Goal: Task Accomplishment & Management: Complete application form

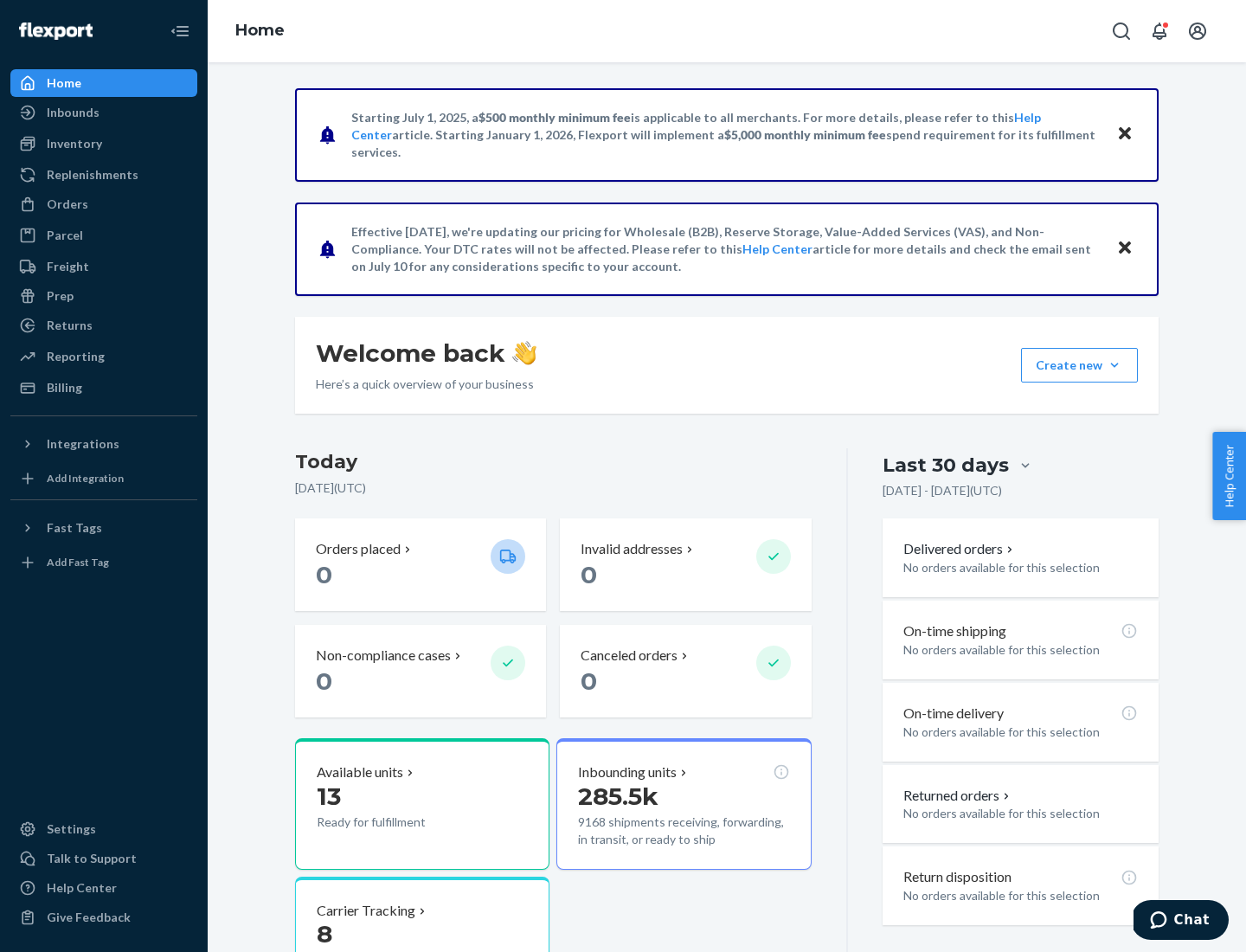
click at [1114, 365] on button "Create new Create new inbound Create new order Create new product" at bounding box center [1079, 365] width 117 height 34
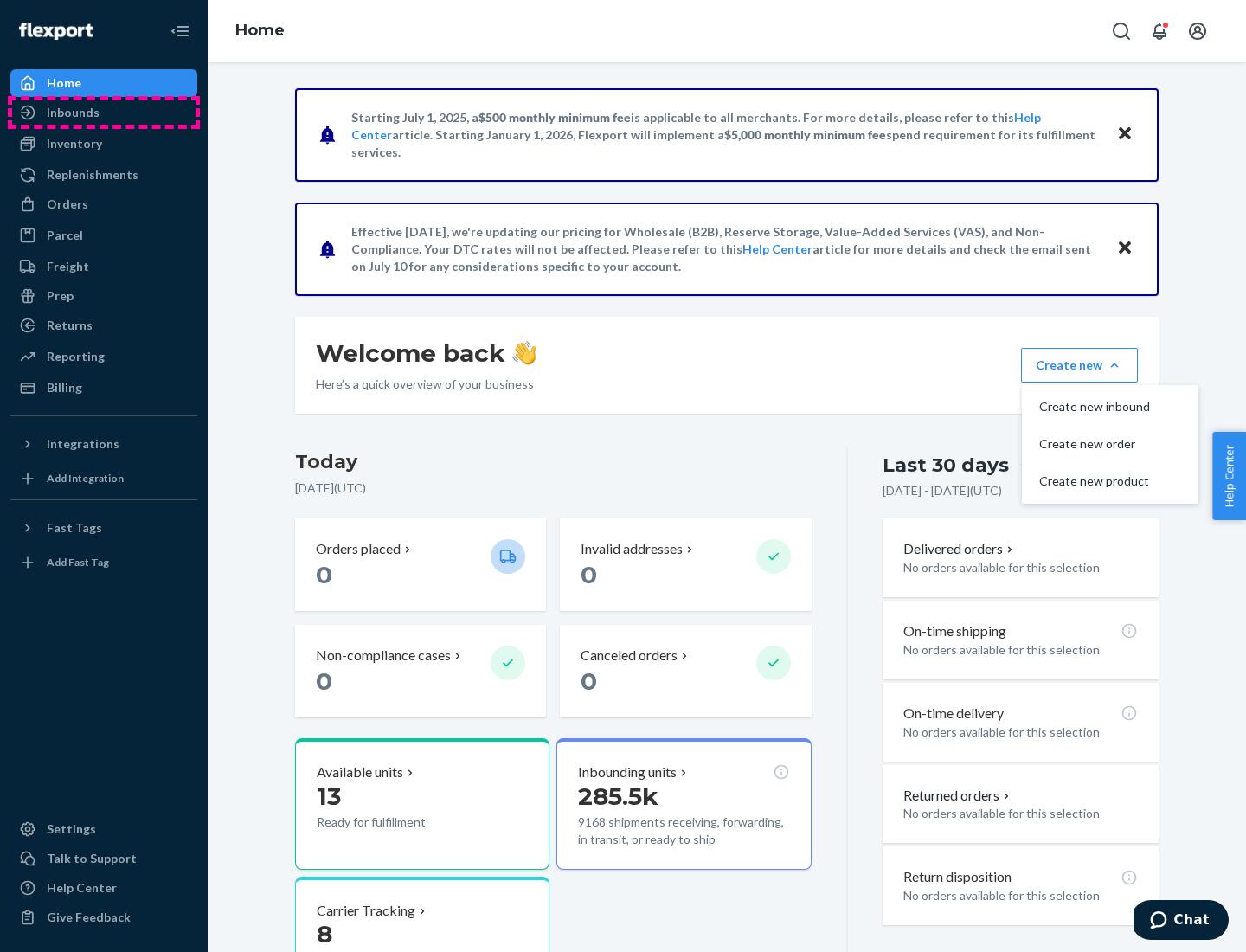
click at [103, 113] on div "Inbounds" at bounding box center [103, 113] width 183 height 25
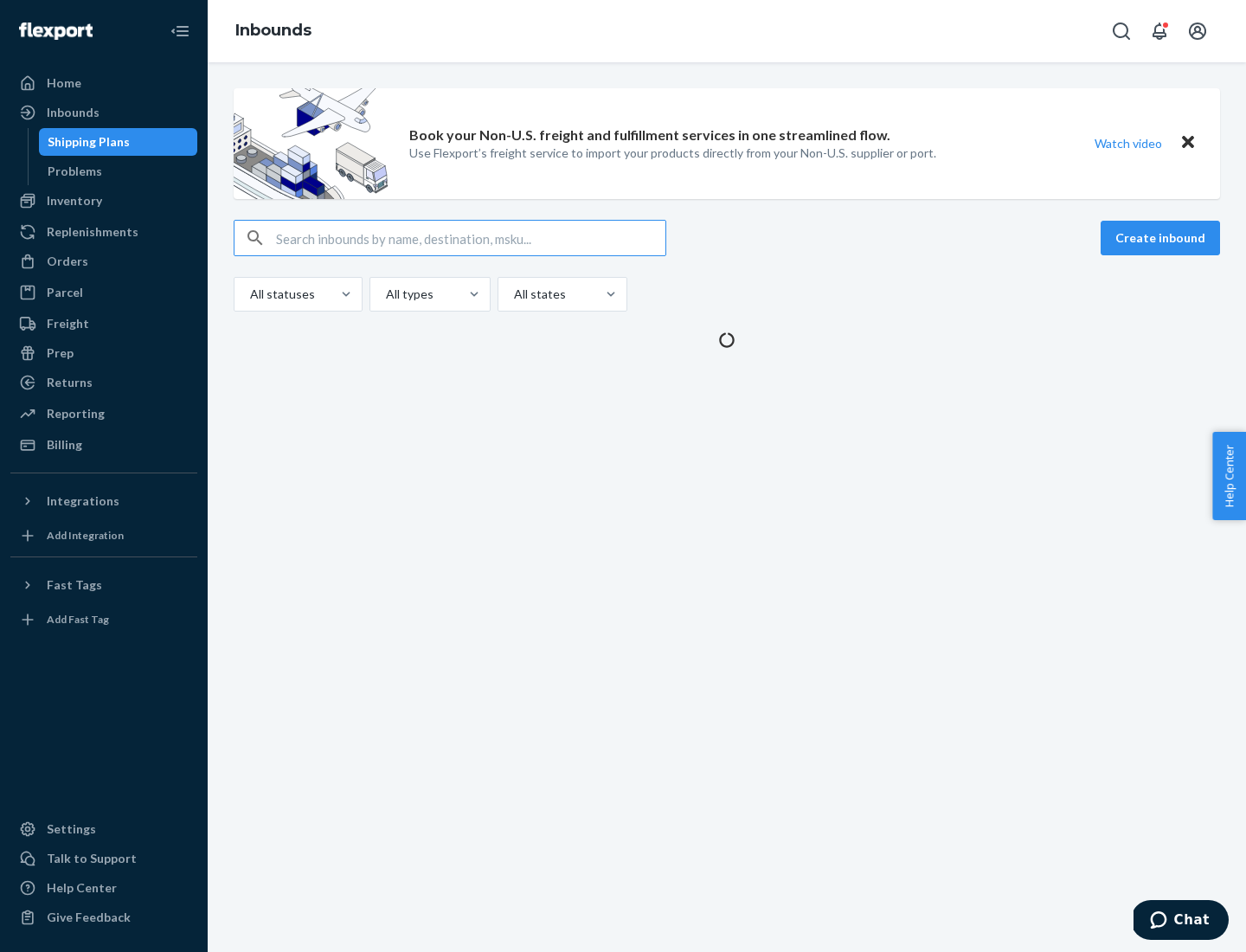
click at [1163, 238] on button "Create inbound" at bounding box center [1161, 238] width 119 height 34
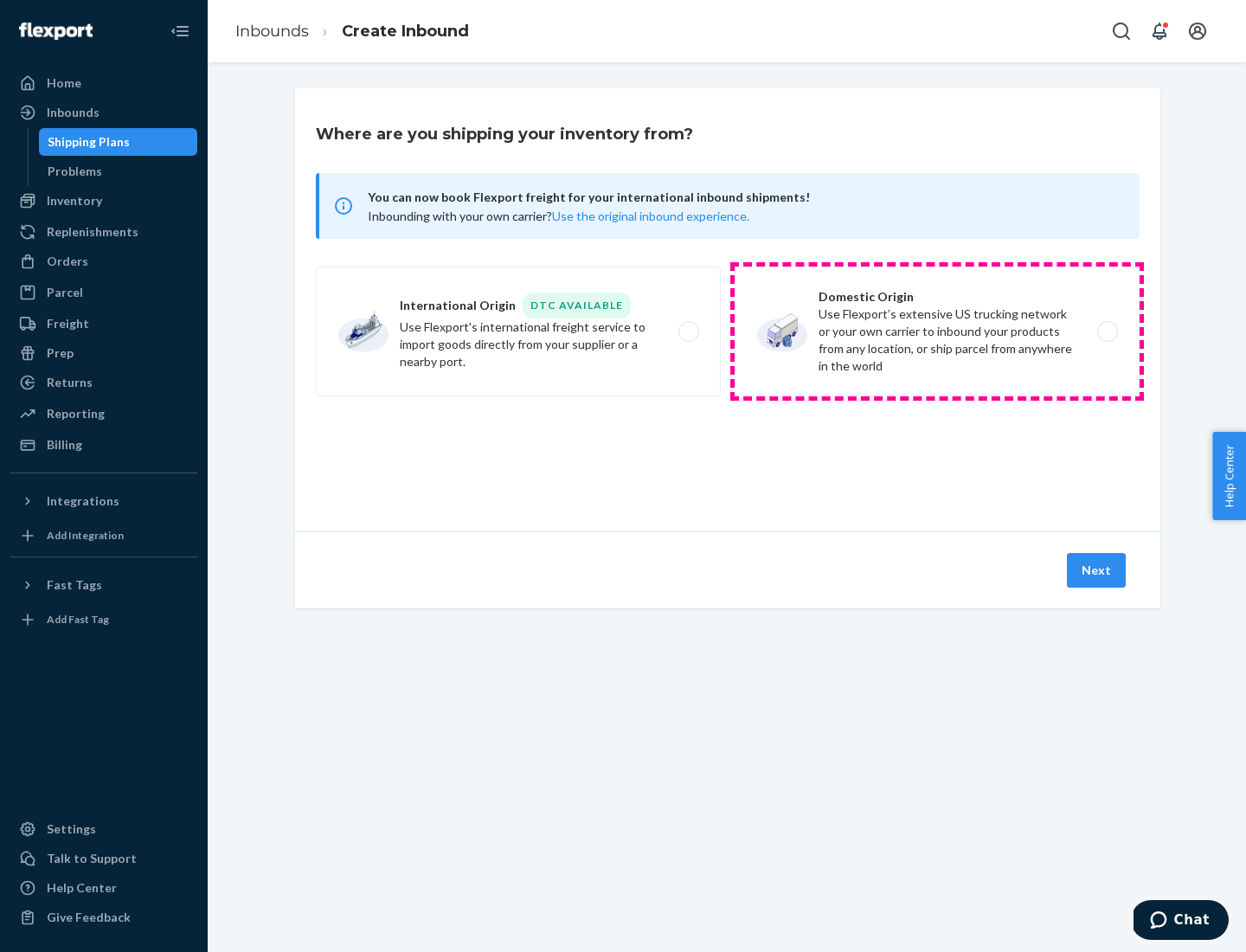
click at [937, 331] on label "Domestic Origin Use Flexport’s extensive US trucking network or your own carrie…" at bounding box center [937, 331] width 405 height 130
click at [1107, 331] on input "Domestic Origin Use Flexport’s extensive US trucking network or your own carrie…" at bounding box center [1112, 332] width 11 height 11
radio input "true"
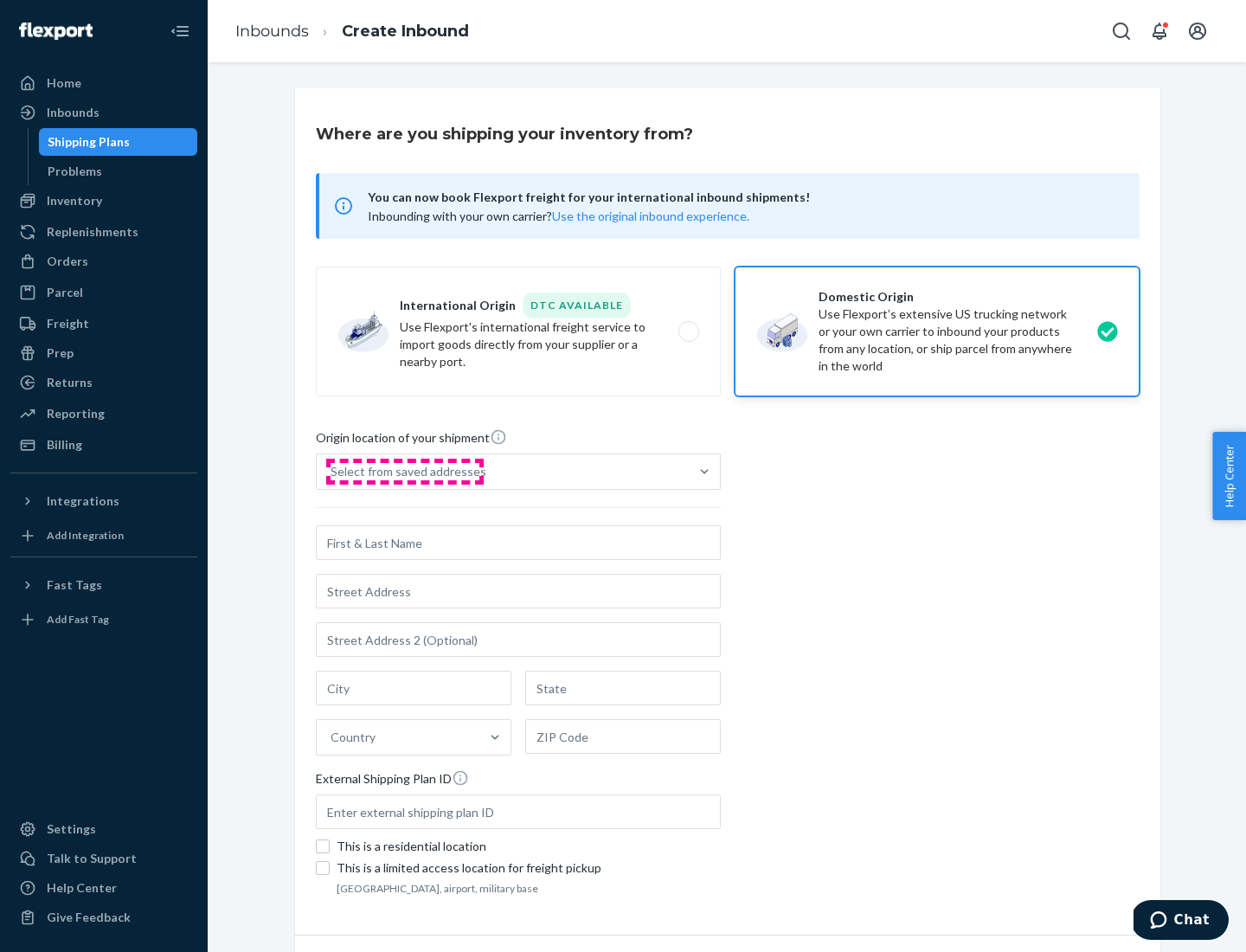
click at [404, 471] on div "Select from saved addresses" at bounding box center [409, 471] width 156 height 17
click at [332, 471] on input "Select from saved addresses" at bounding box center [332, 471] width 2 height 17
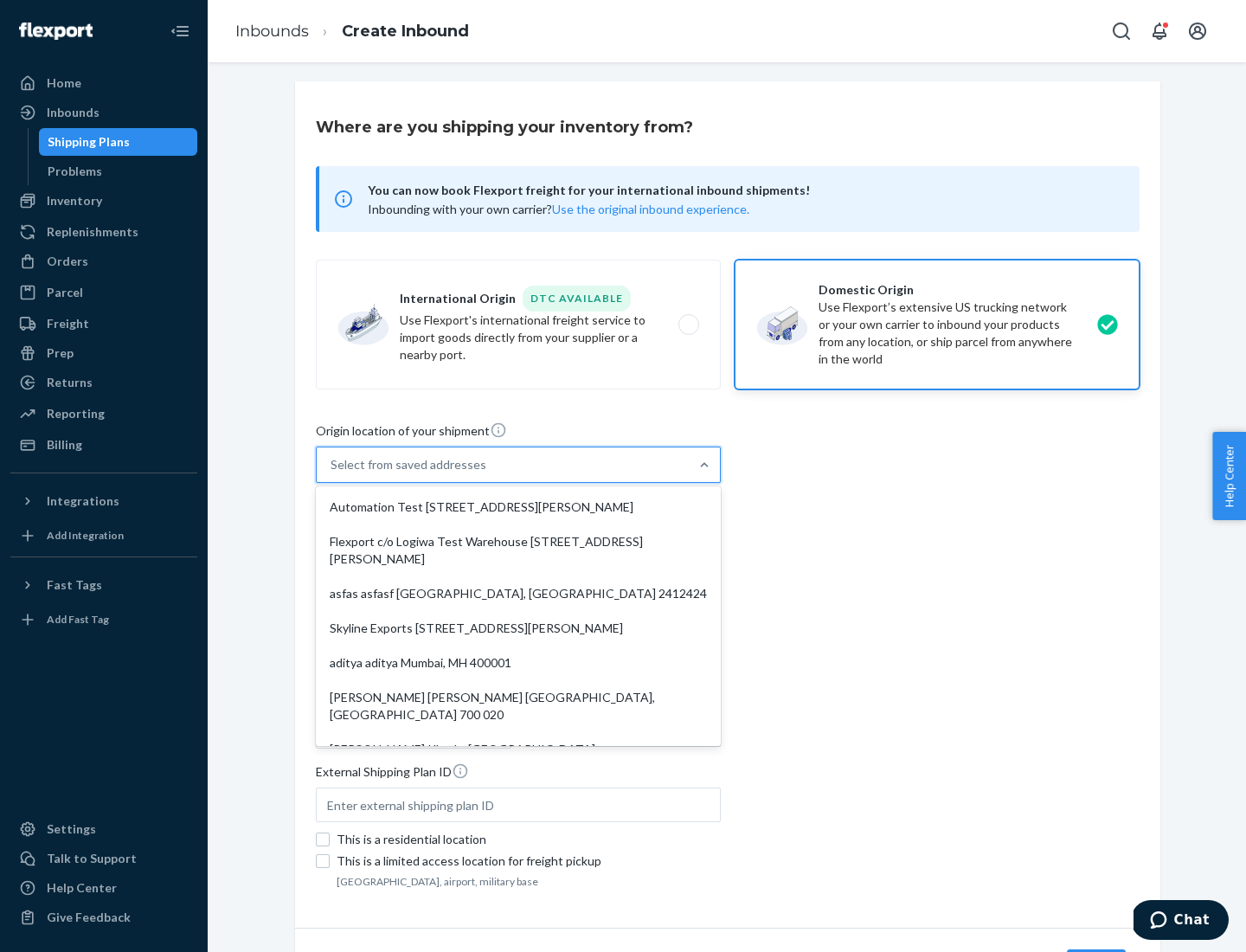
click at [519, 507] on div "Automation Test [STREET_ADDRESS][PERSON_NAME]" at bounding box center [519, 506] width 398 height 34
click at [332, 473] on input "option Automation Test [STREET_ADDRESS][PERSON_NAME]. 9 results available. Use …" at bounding box center [332, 465] width 2 height 17
type input "Automation Test"
type input "9th Floor"
type input "[GEOGRAPHIC_DATA]"
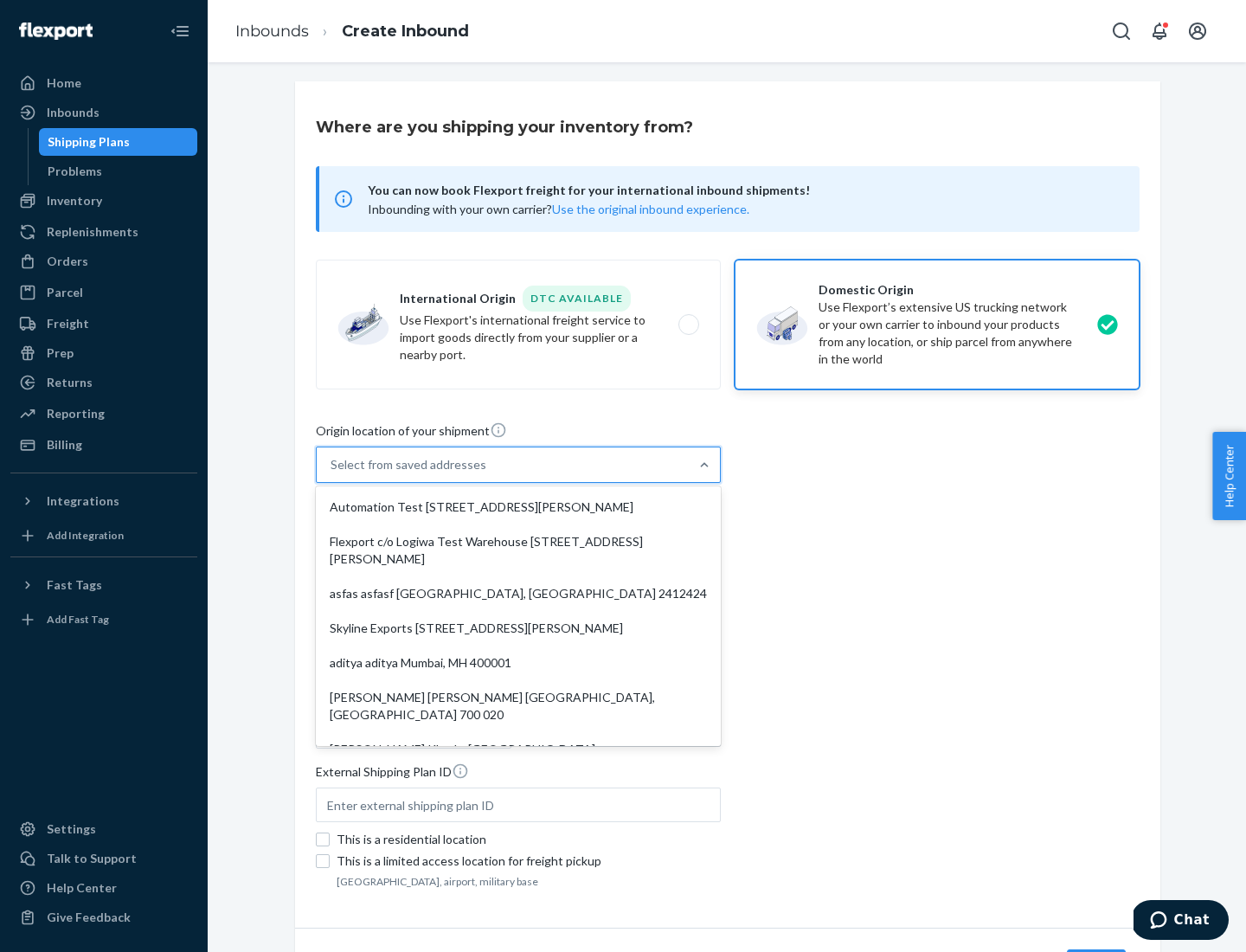
type input "CA"
type input "94104"
type input "[STREET_ADDRESS][PERSON_NAME]"
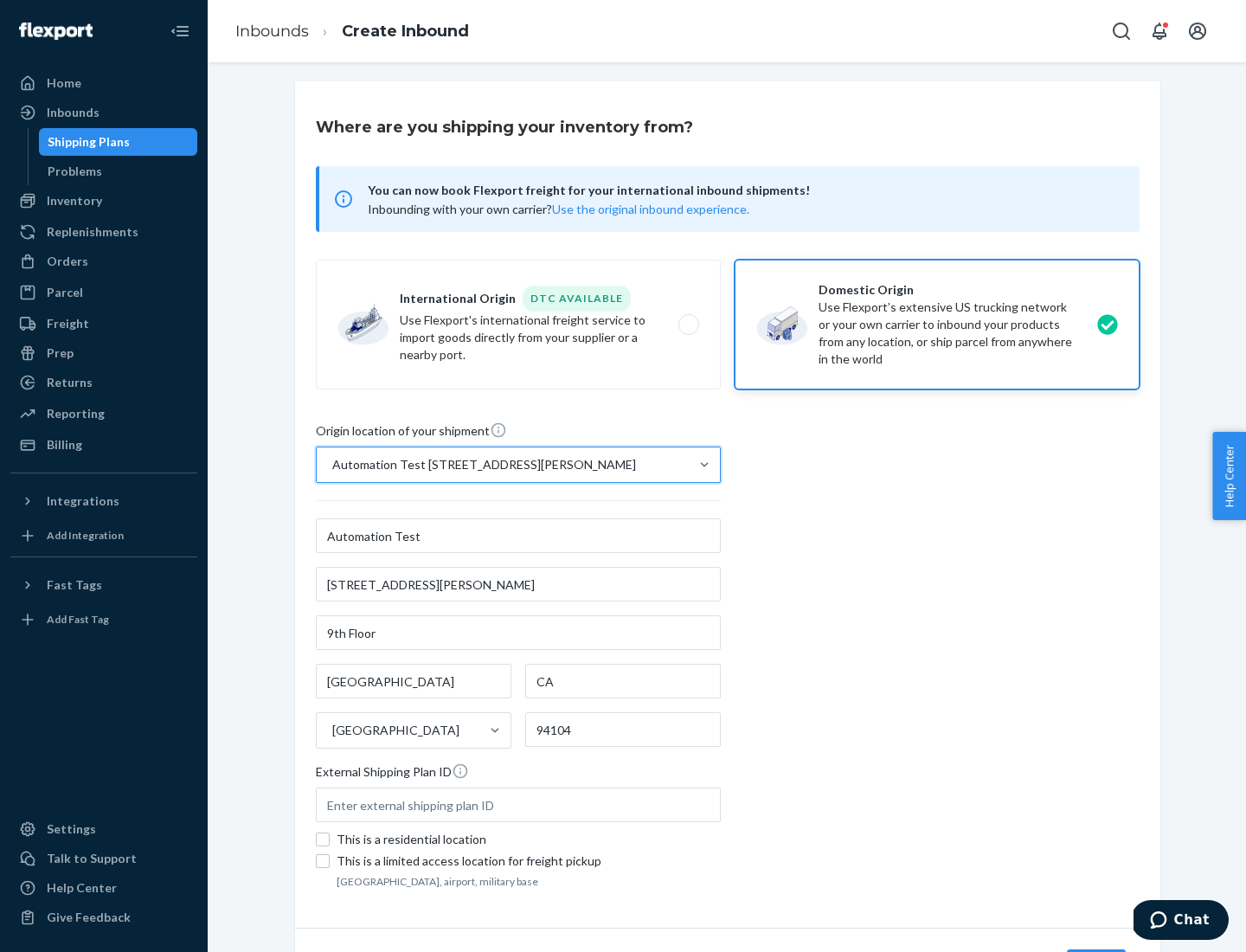
scroll to position [101, 0]
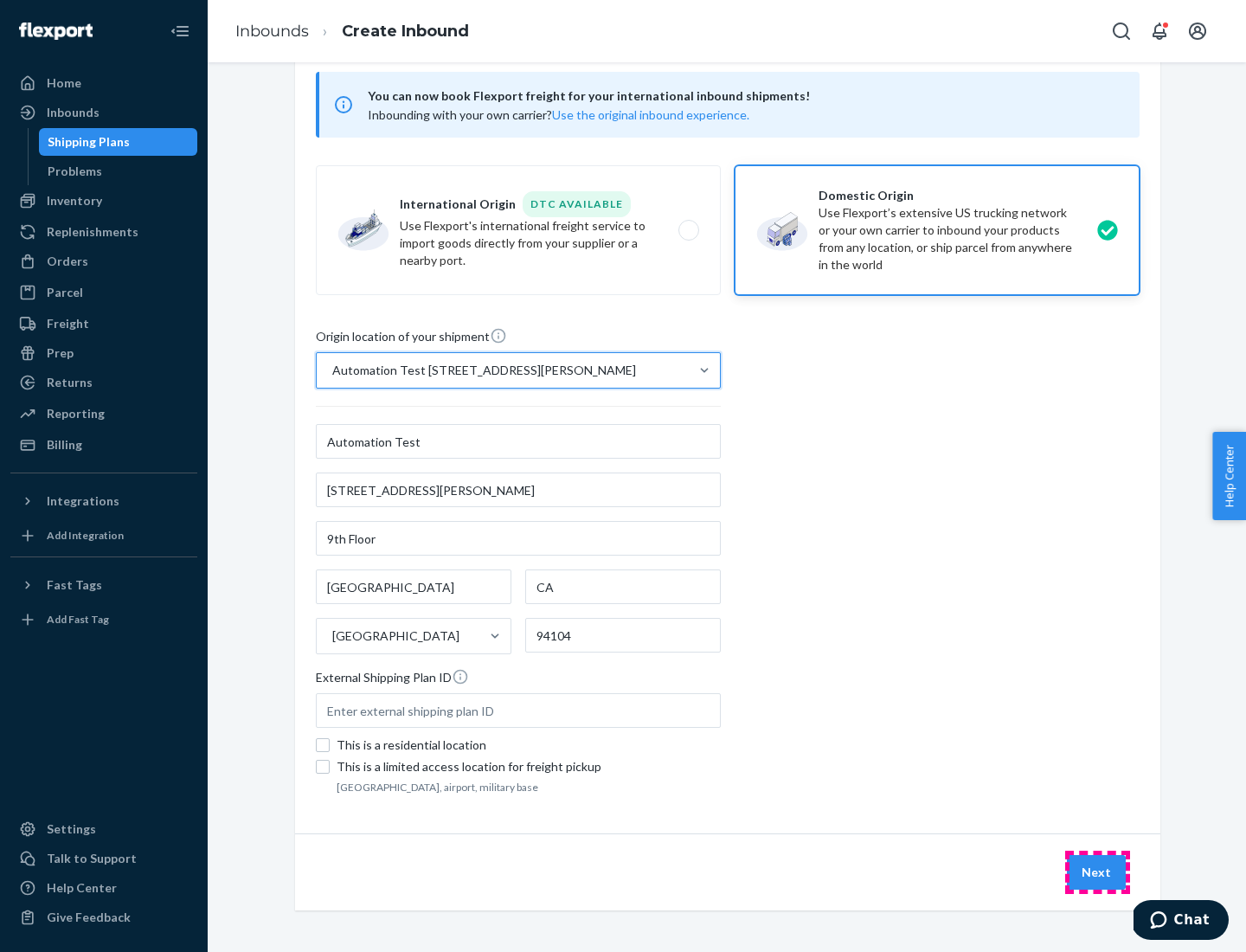
click at [1097, 872] on button "Next" at bounding box center [1096, 871] width 59 height 34
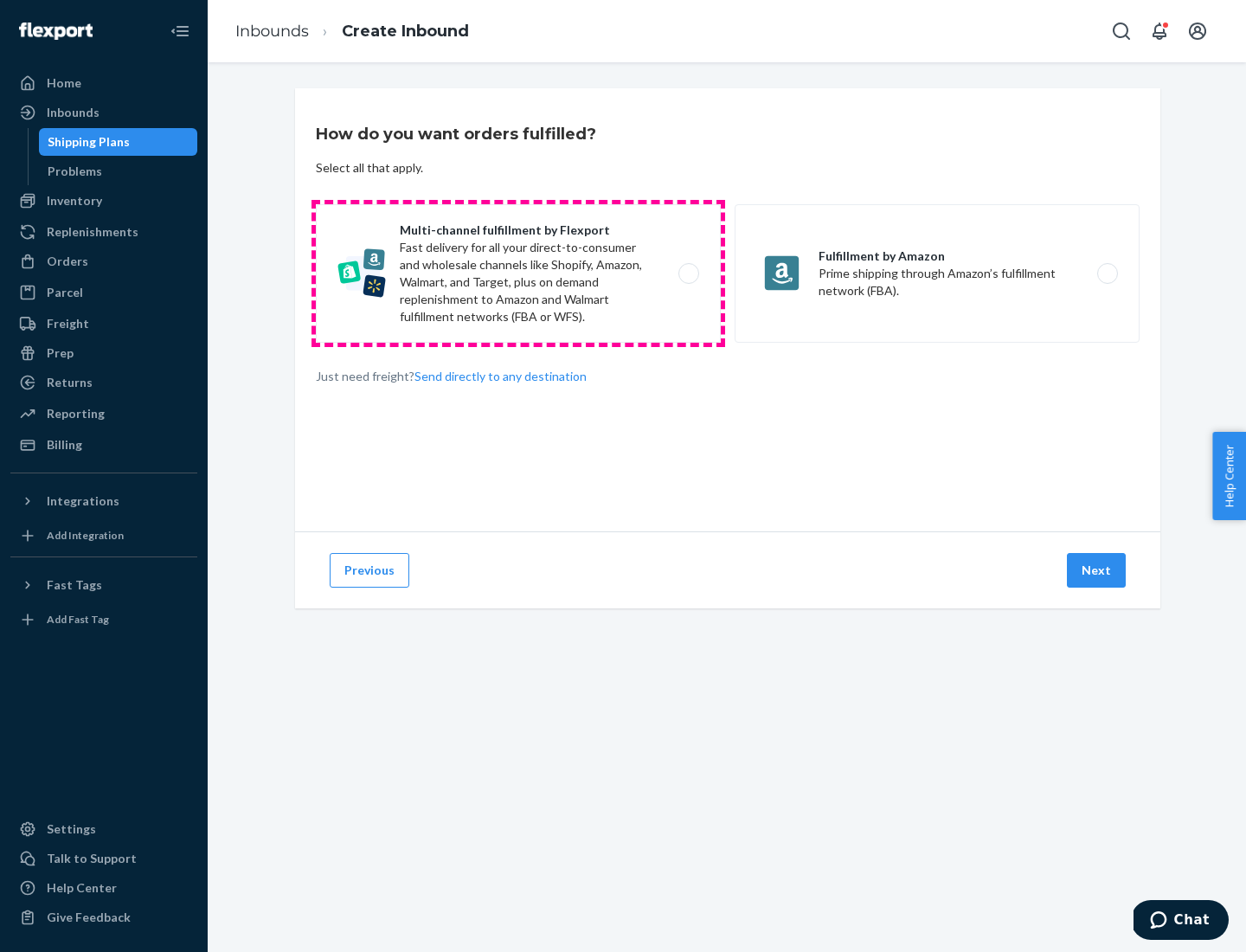
click at [519, 273] on label "Multi-channel fulfillment by Flexport Fast delivery for all your direct-to-cons…" at bounding box center [518, 273] width 405 height 138
click at [687, 273] on input "Multi-channel fulfillment by Flexport Fast delivery for all your direct-to-cons…" at bounding box center [693, 274] width 11 height 11
radio input "true"
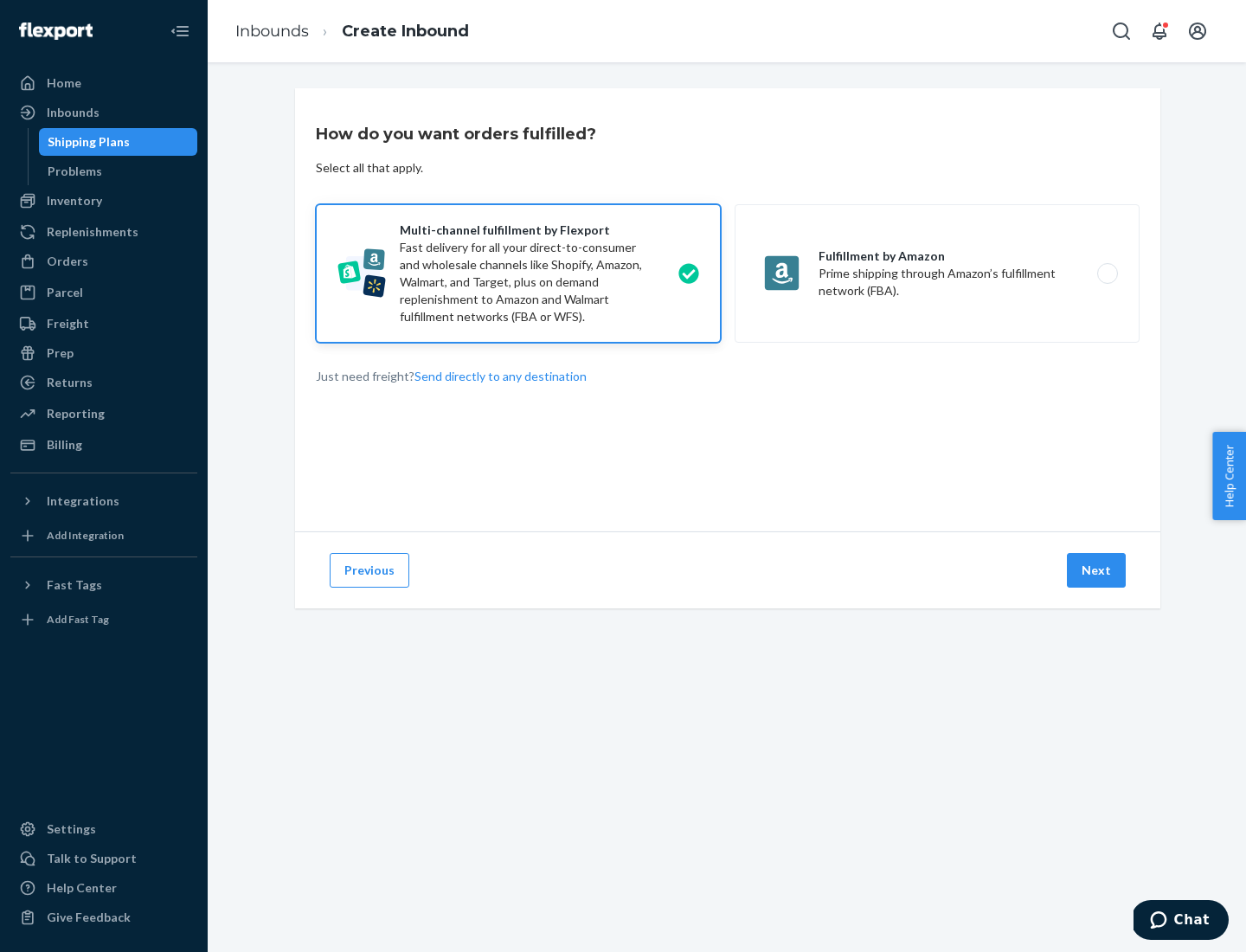
click at [1097, 570] on button "Next" at bounding box center [1096, 570] width 59 height 34
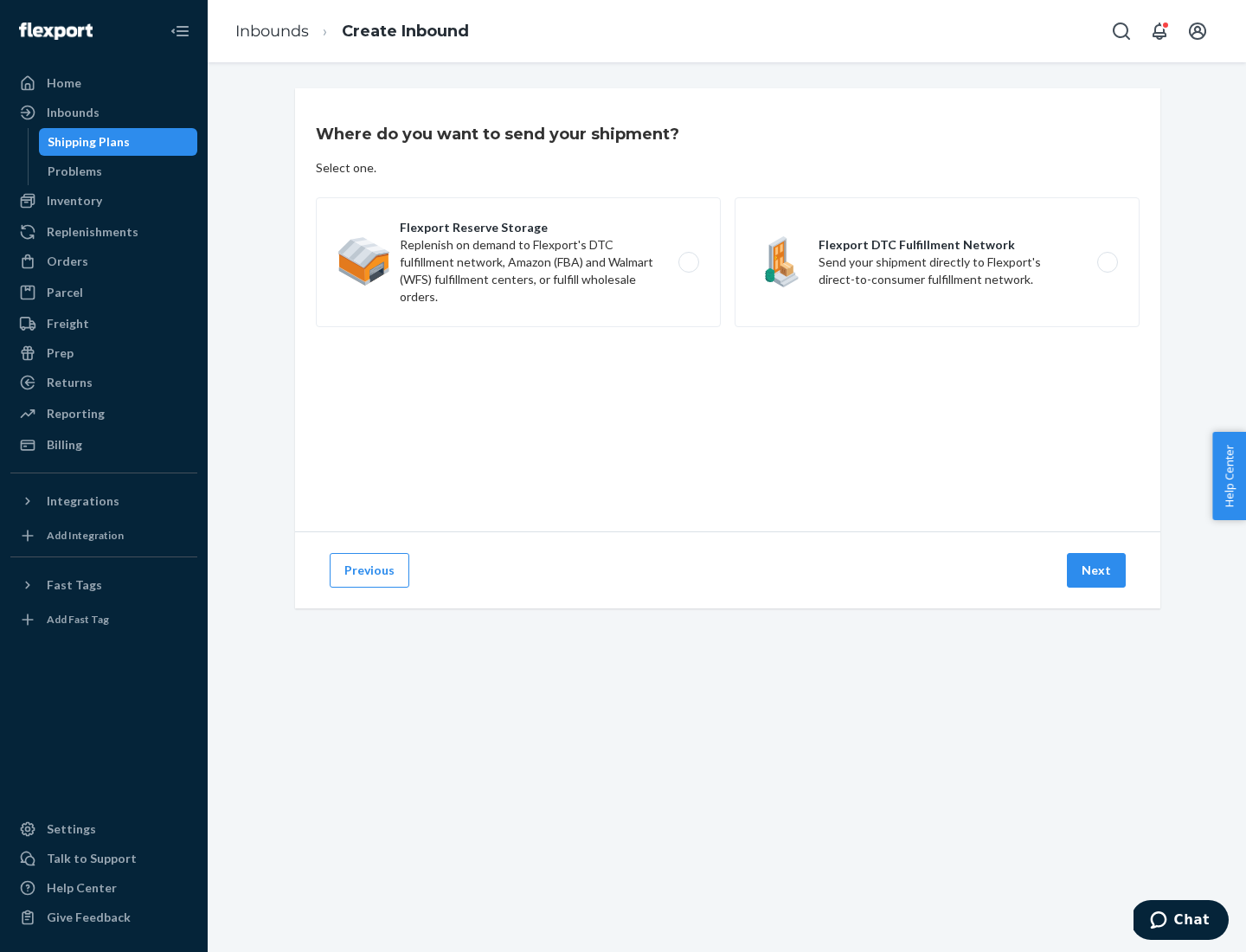
click at [937, 262] on label "Flexport DTC Fulfillment Network Send your shipment directly to Flexport's dire…" at bounding box center [937, 262] width 405 height 130
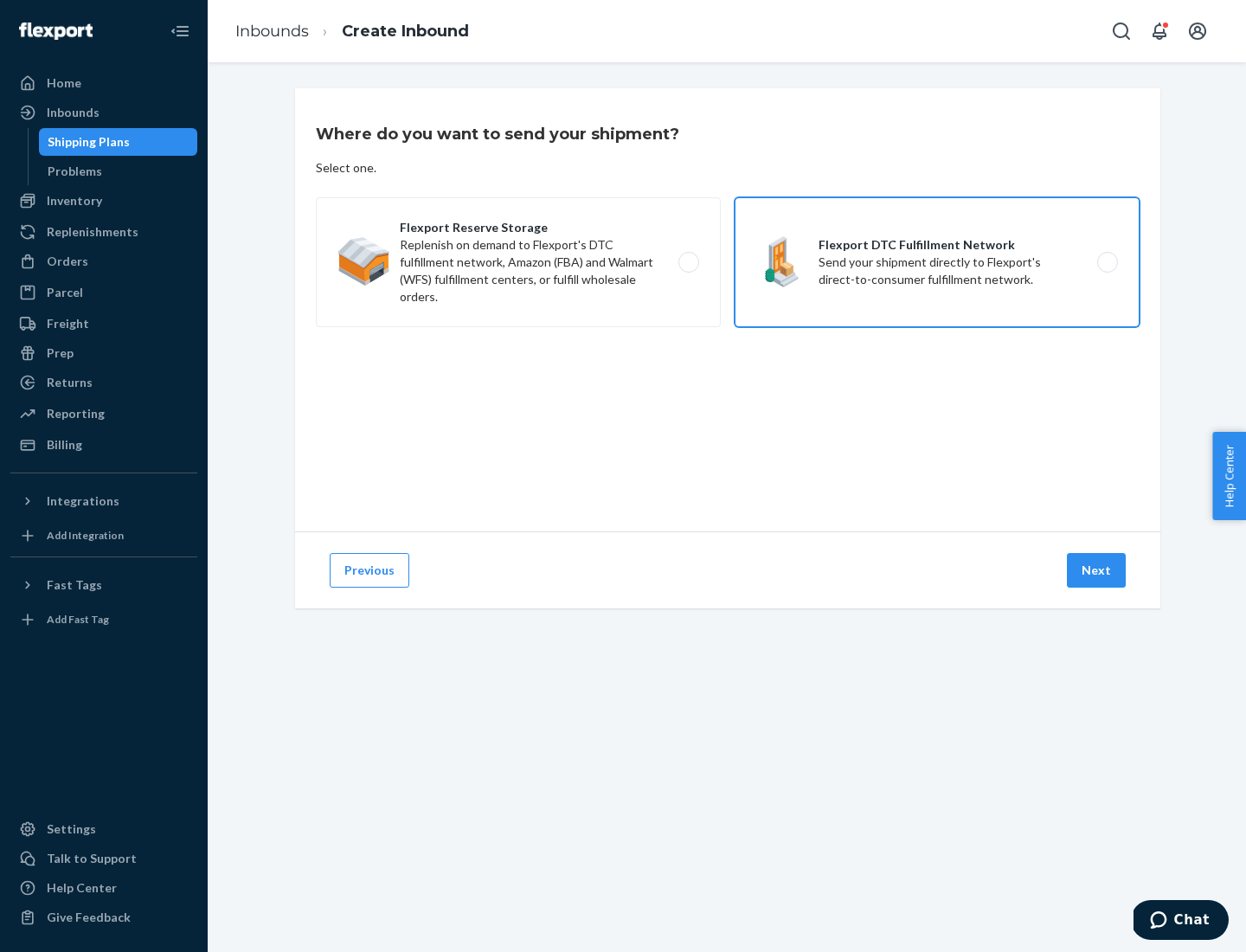
click at [1107, 262] on input "Flexport DTC Fulfillment Network Send your shipment directly to Flexport's dire…" at bounding box center [1112, 263] width 11 height 11
radio input "true"
click at [1097, 570] on button "Next" at bounding box center [1096, 570] width 59 height 34
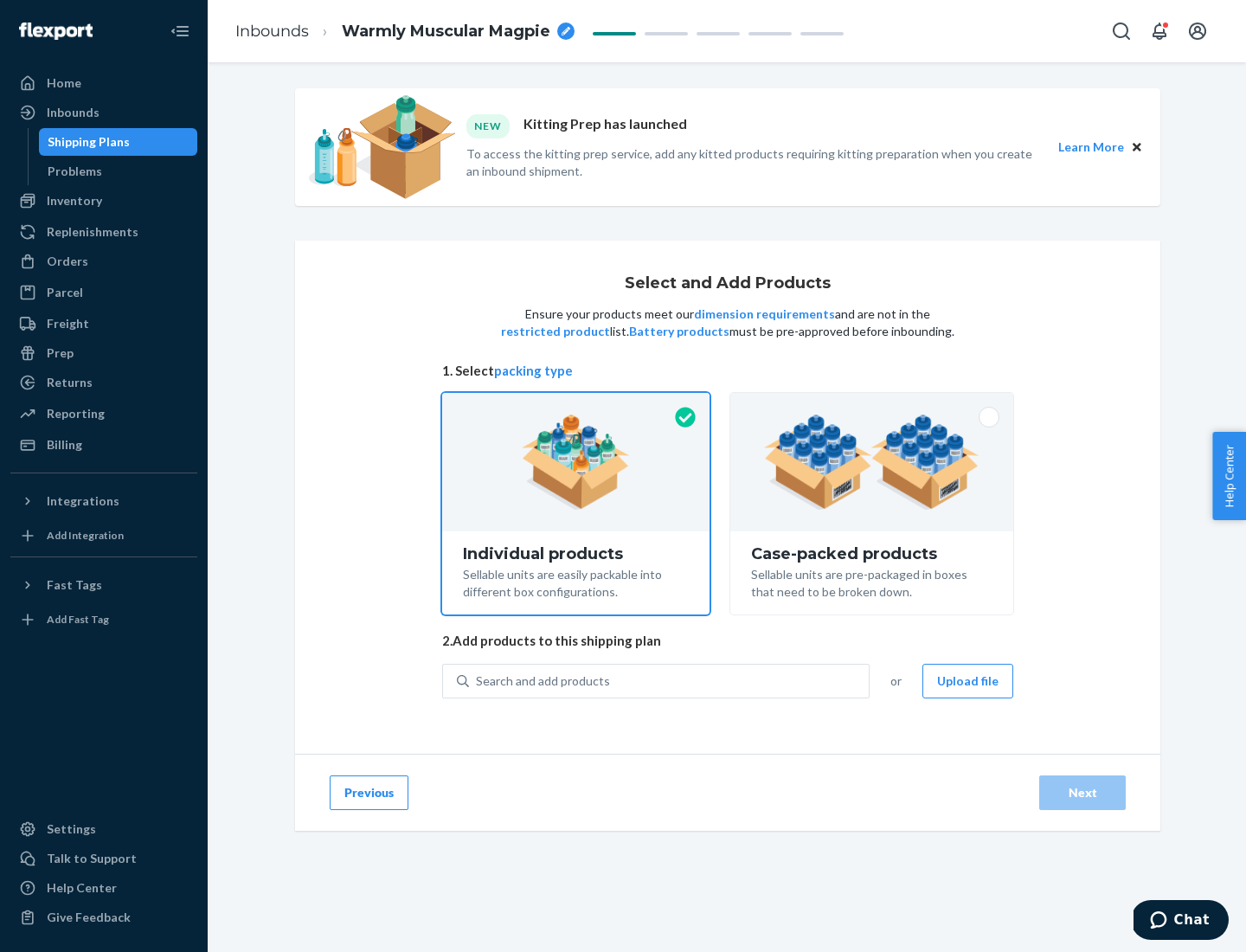
click at [872, 462] on img at bounding box center [871, 462] width 215 height 95
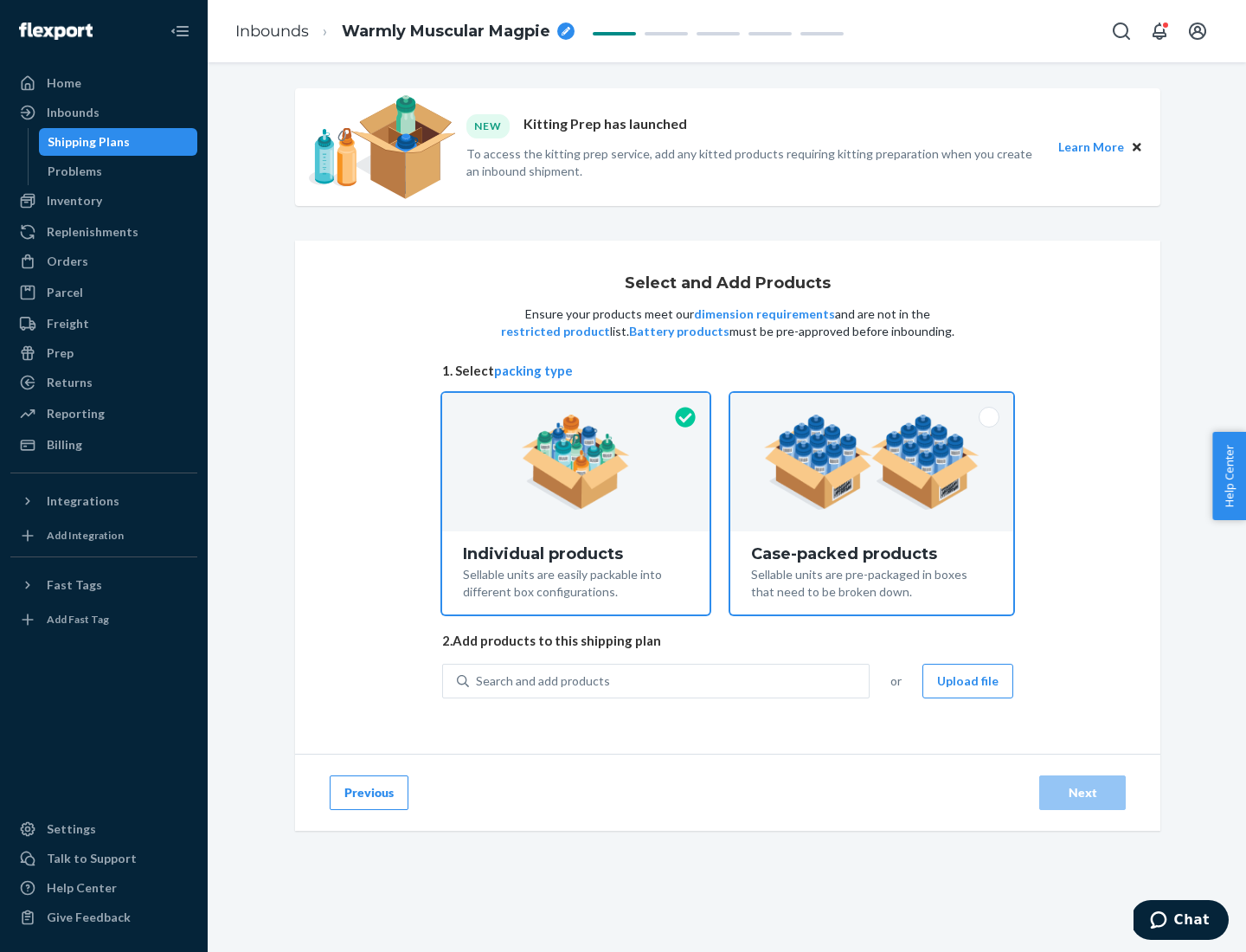
click at [872, 404] on input "Case-packed products Sellable units are pre-packaged in boxes that need to be b…" at bounding box center [871, 398] width 11 height 11
radio input "true"
radio input "false"
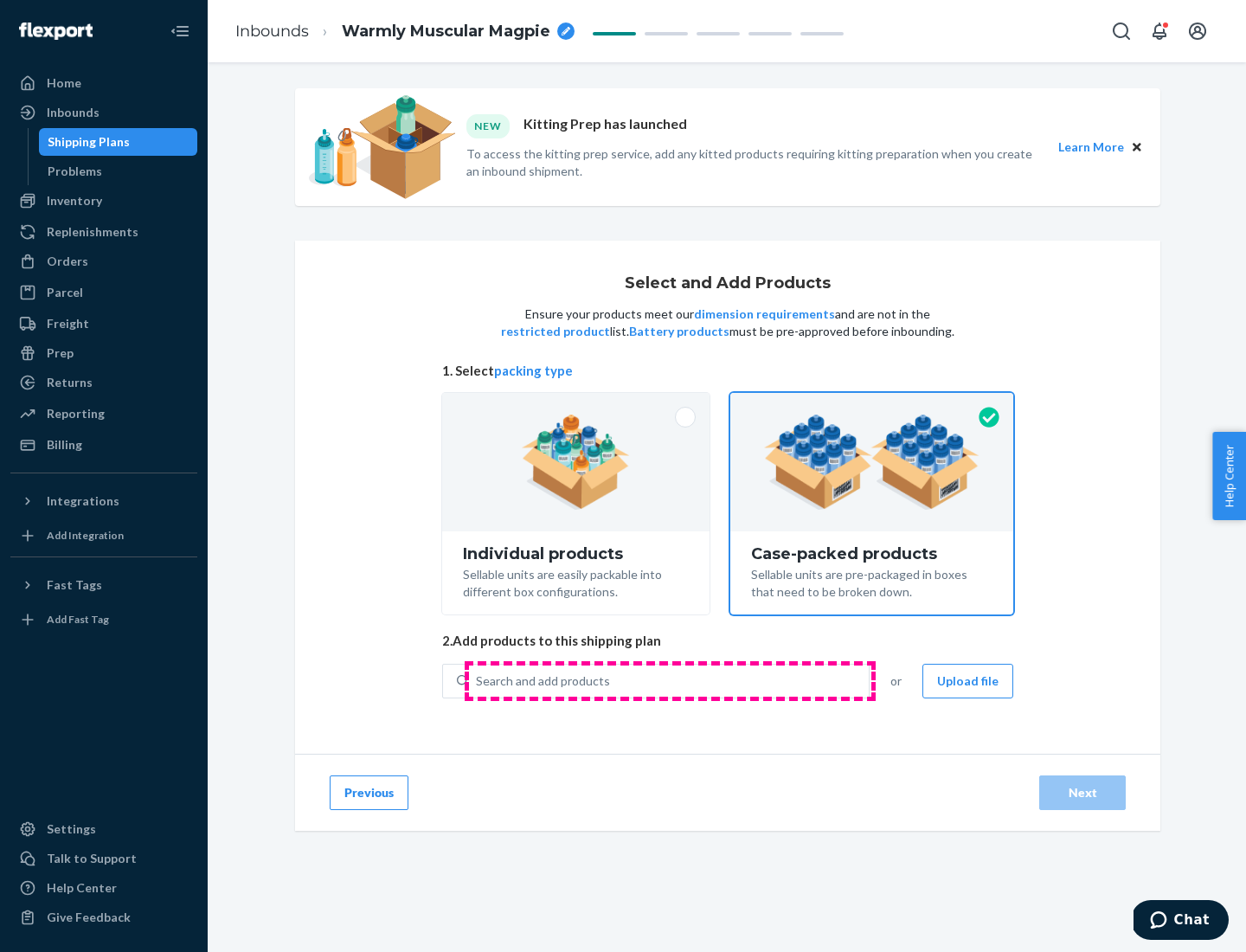
click at [669, 680] on div "Search and add products" at bounding box center [669, 681] width 400 height 31
click at [478, 680] on input "Search and add products" at bounding box center [477, 681] width 2 height 17
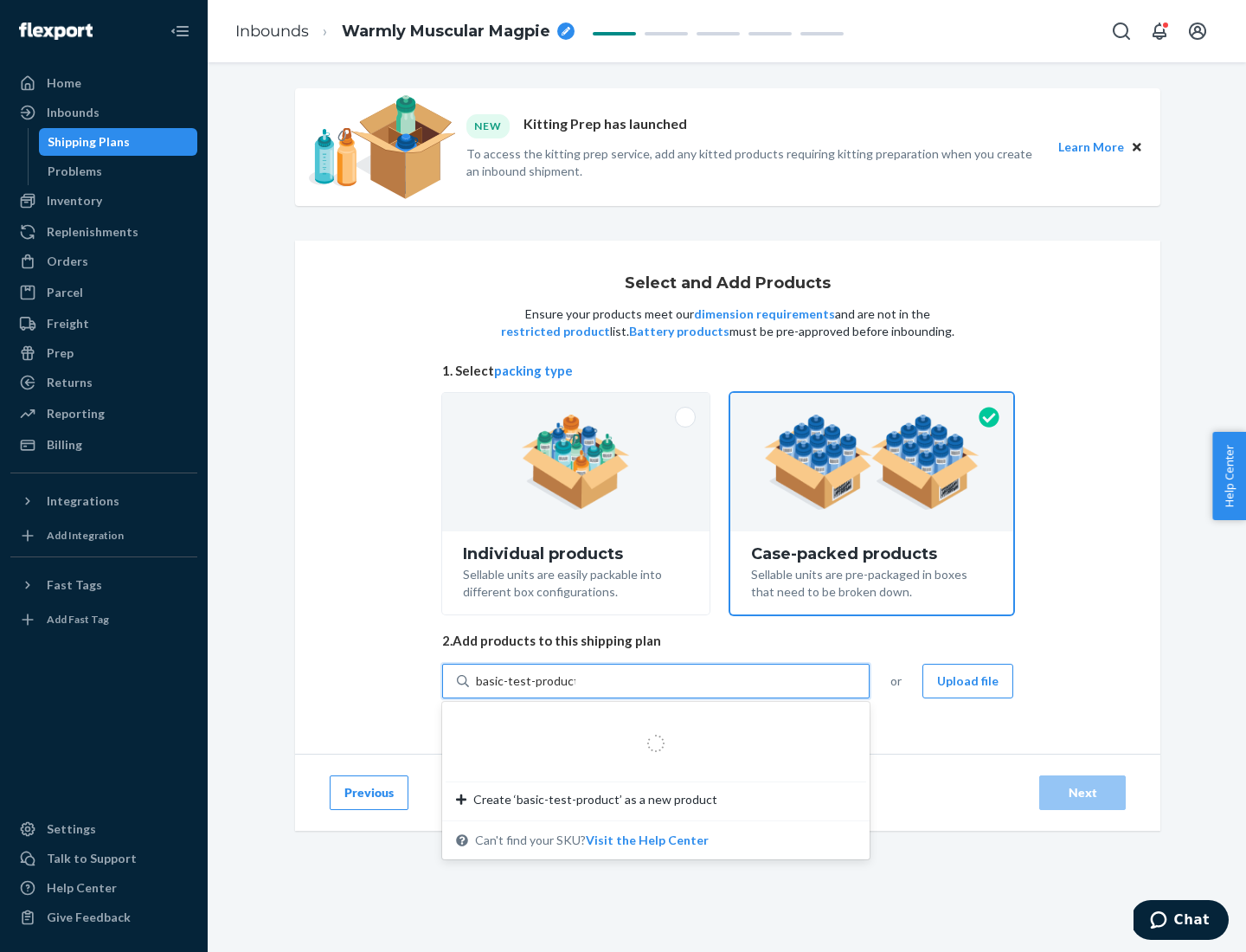
type input "basic-test-product-1"
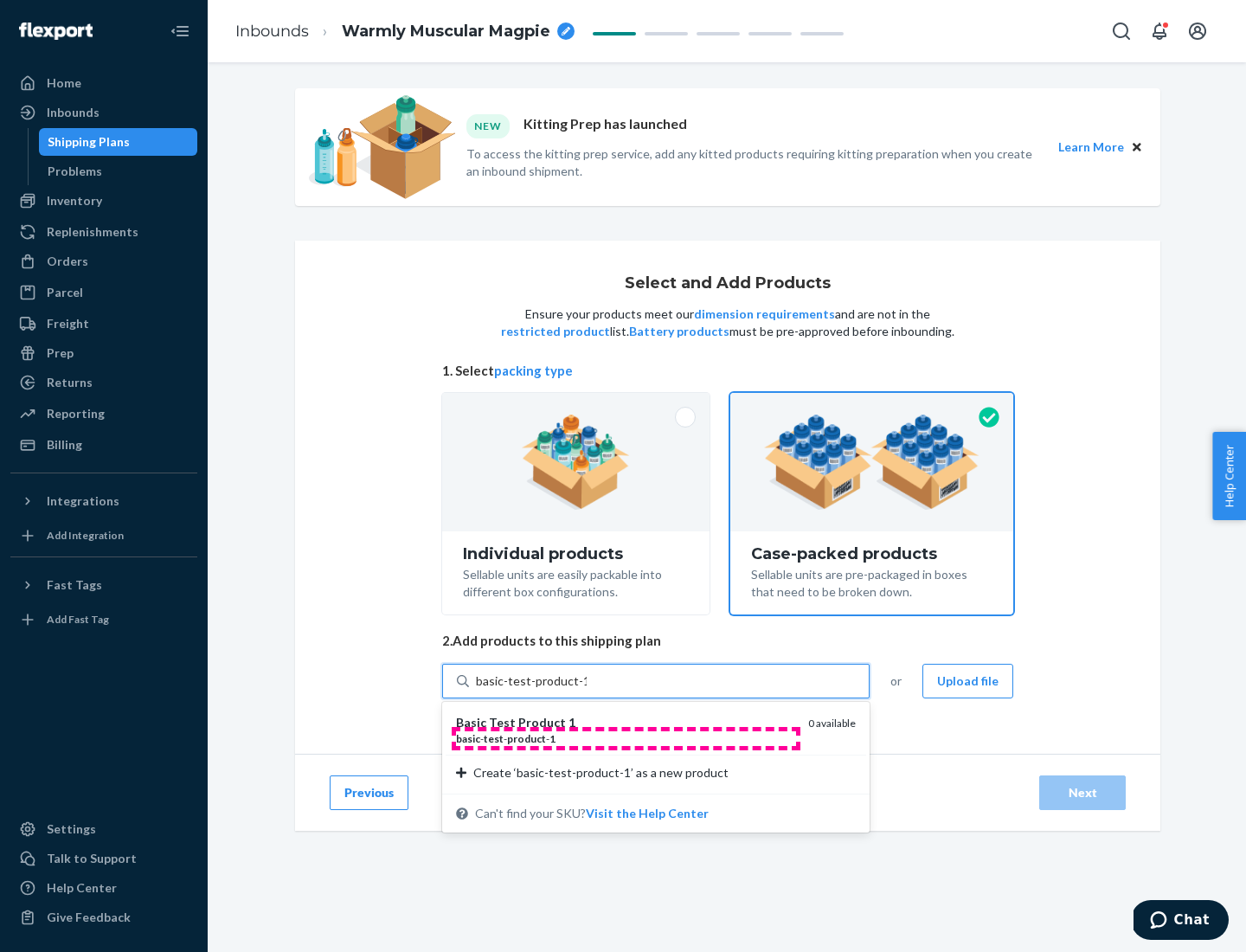
click at [626, 738] on div "basic - test - product - 1" at bounding box center [625, 739] width 339 height 15
click at [587, 689] on input "basic-test-product-1" at bounding box center [531, 681] width 111 height 17
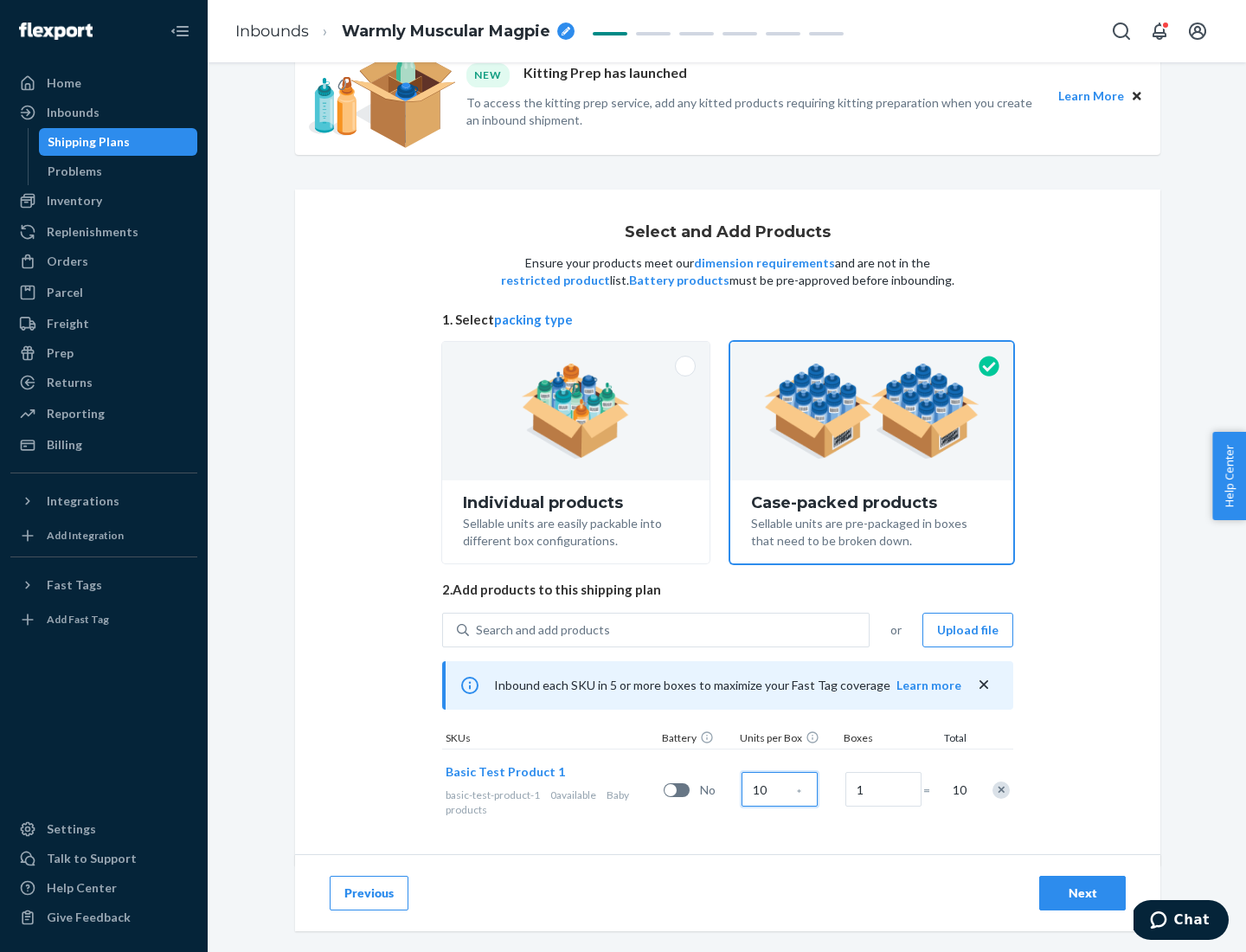
scroll to position [63, 0]
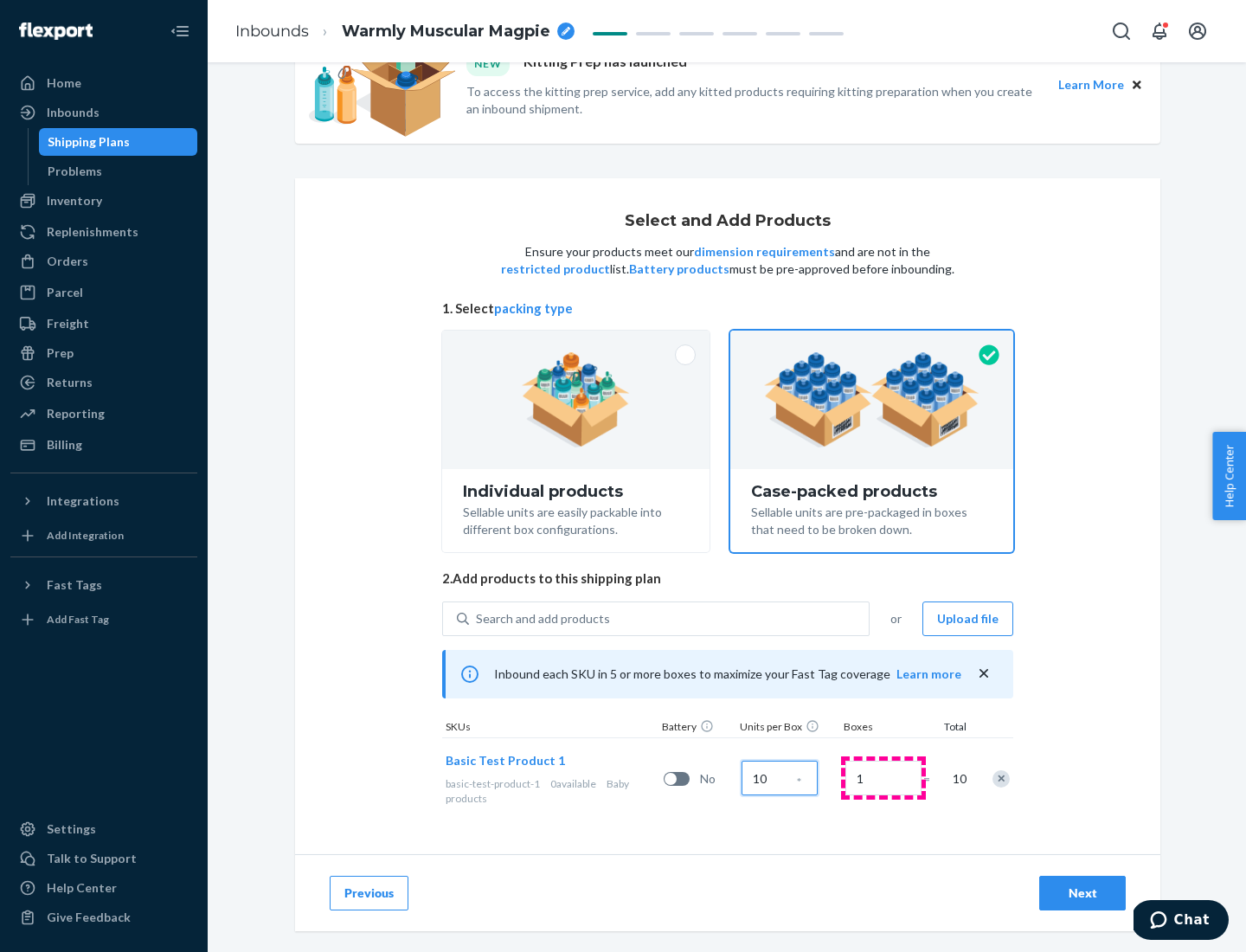
type input "10"
type input "7"
click at [1082, 893] on div "Next" at bounding box center [1082, 893] width 57 height 17
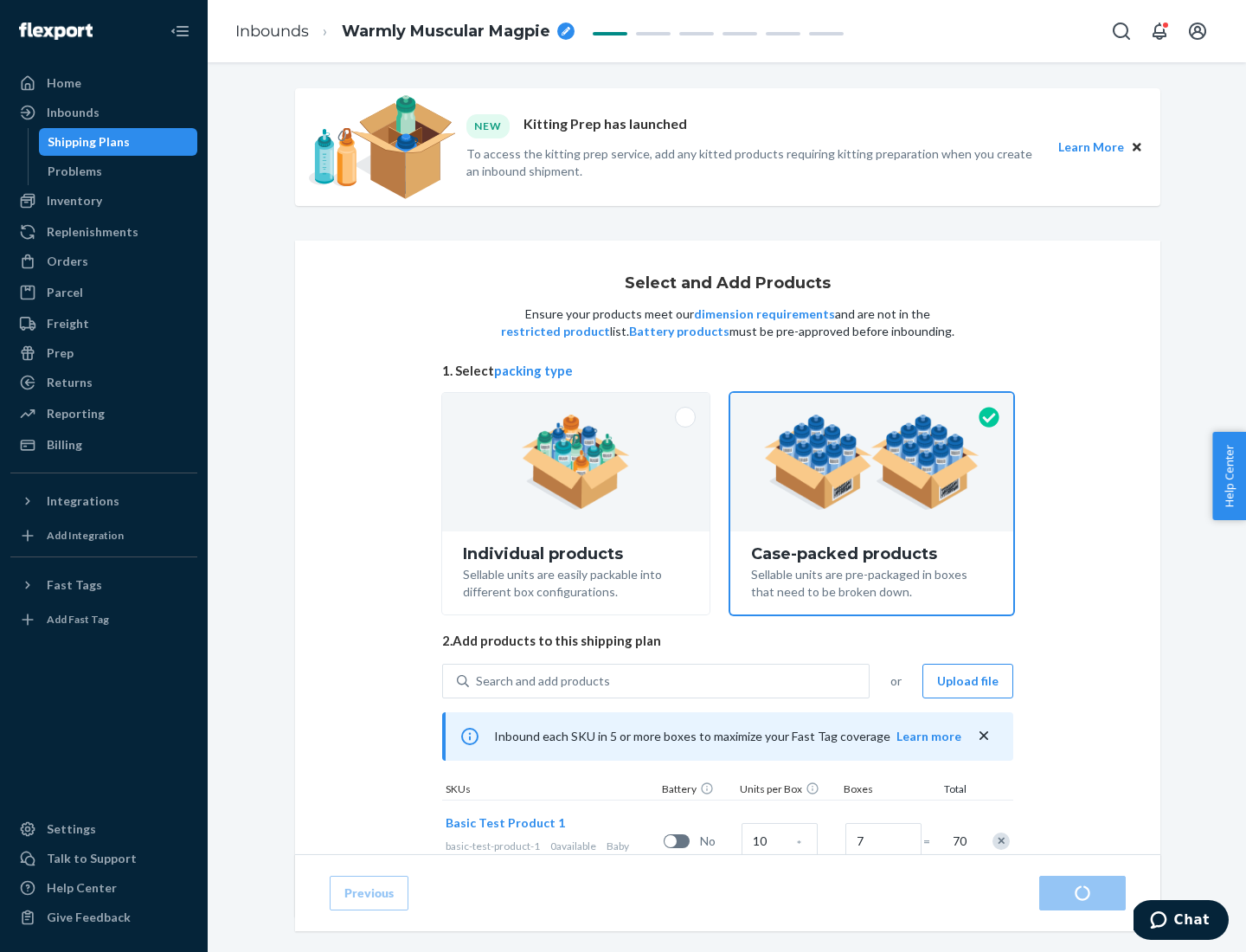
radio input "true"
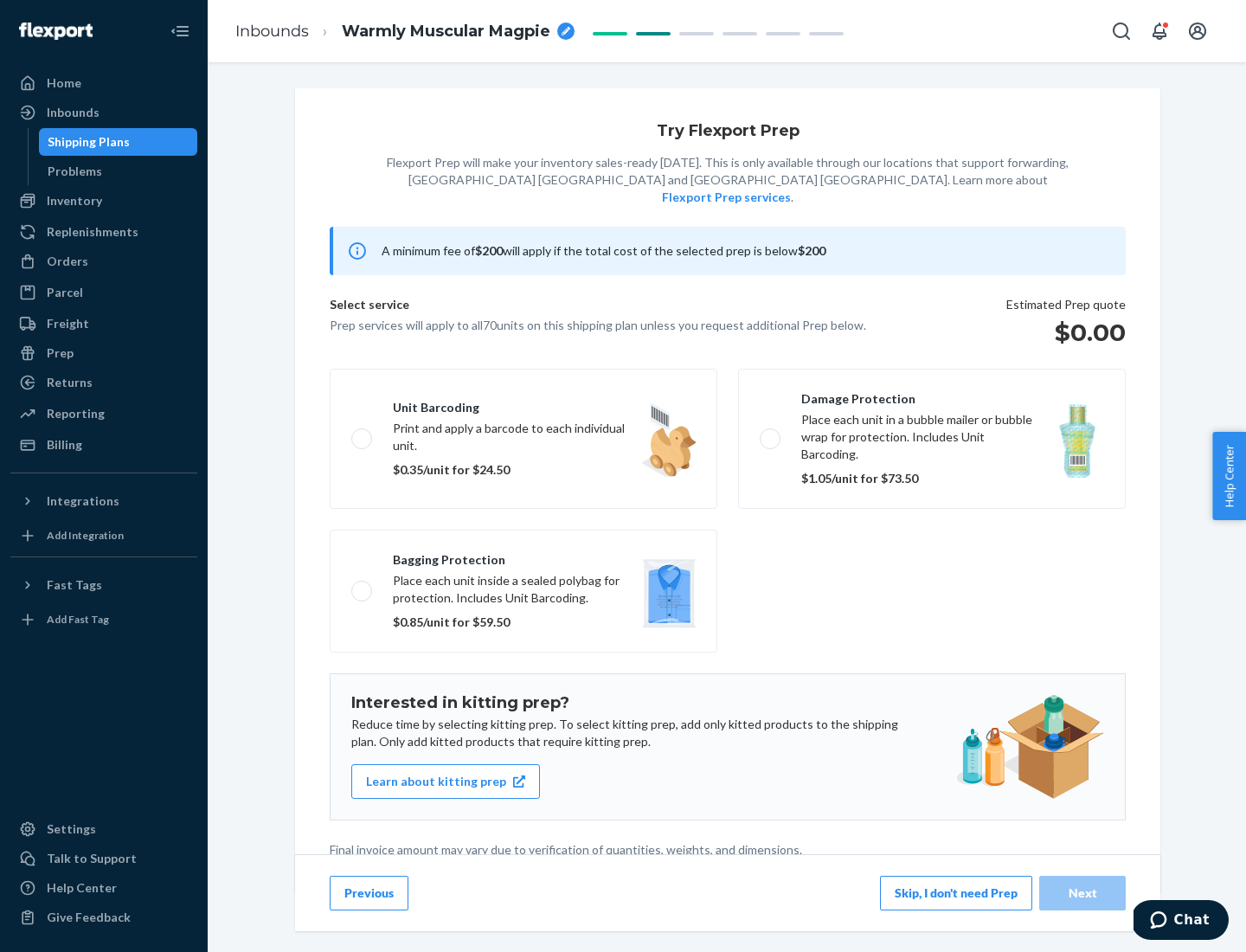
scroll to position [5, 0]
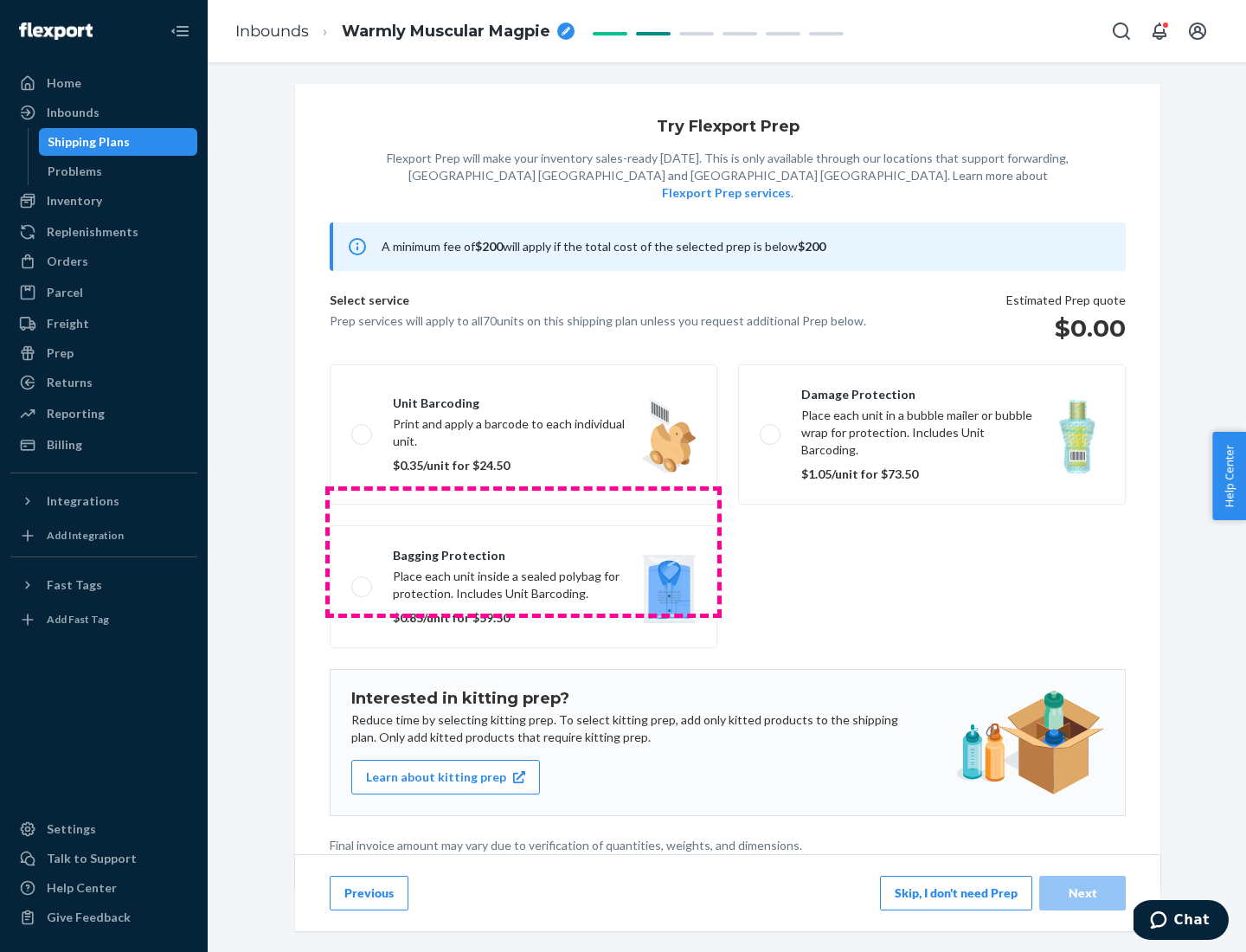
click at [523, 551] on label "Bagging protection Place each unit inside a sealed polybag for protection. Incl…" at bounding box center [523, 587] width 388 height 123
click at [362, 580] on input "Bagging protection Place each unit inside a sealed polybag for protection. Incl…" at bounding box center [357, 586] width 11 height 11
checkbox input "true"
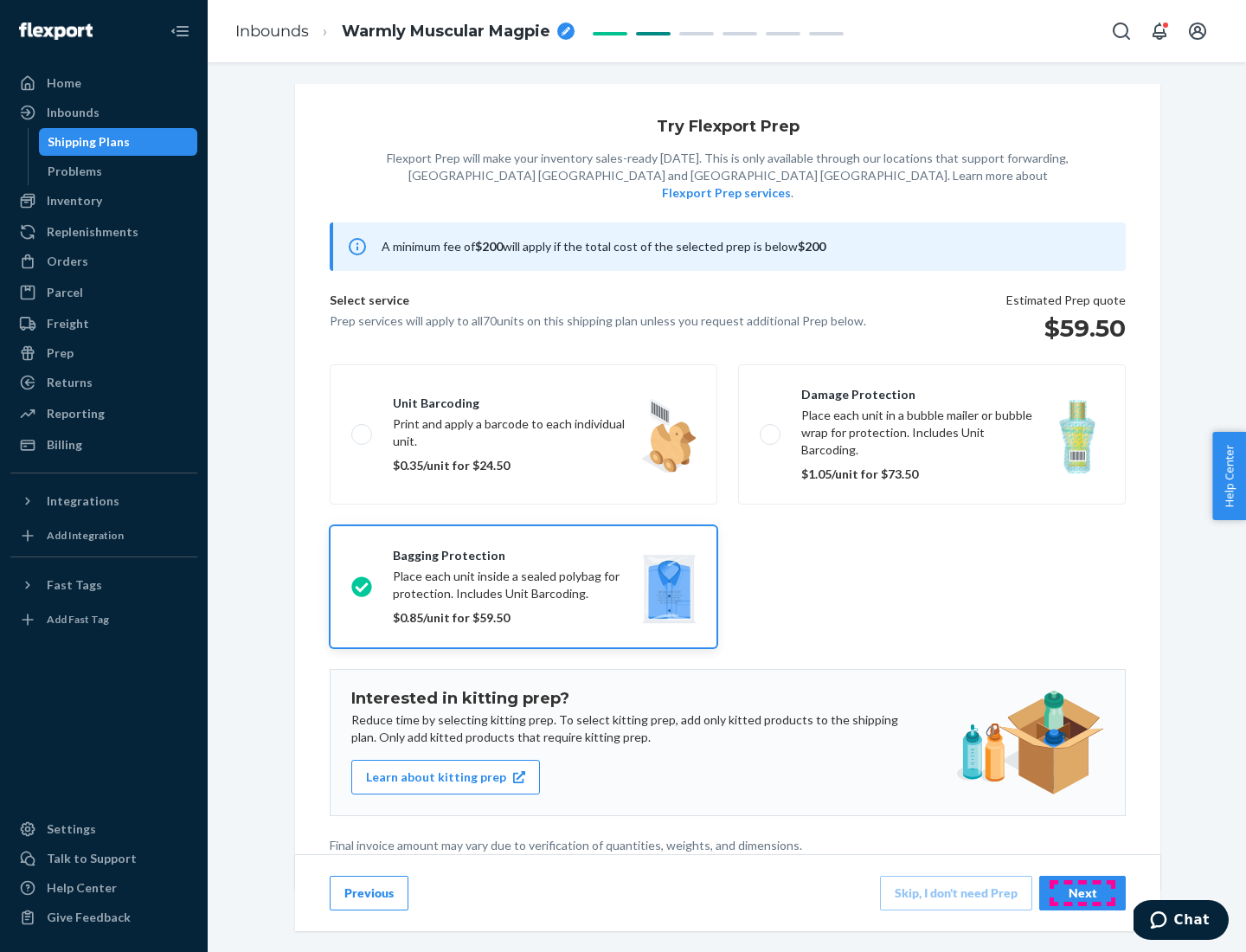
click at [1082, 892] on div "Next" at bounding box center [1082, 893] width 57 height 17
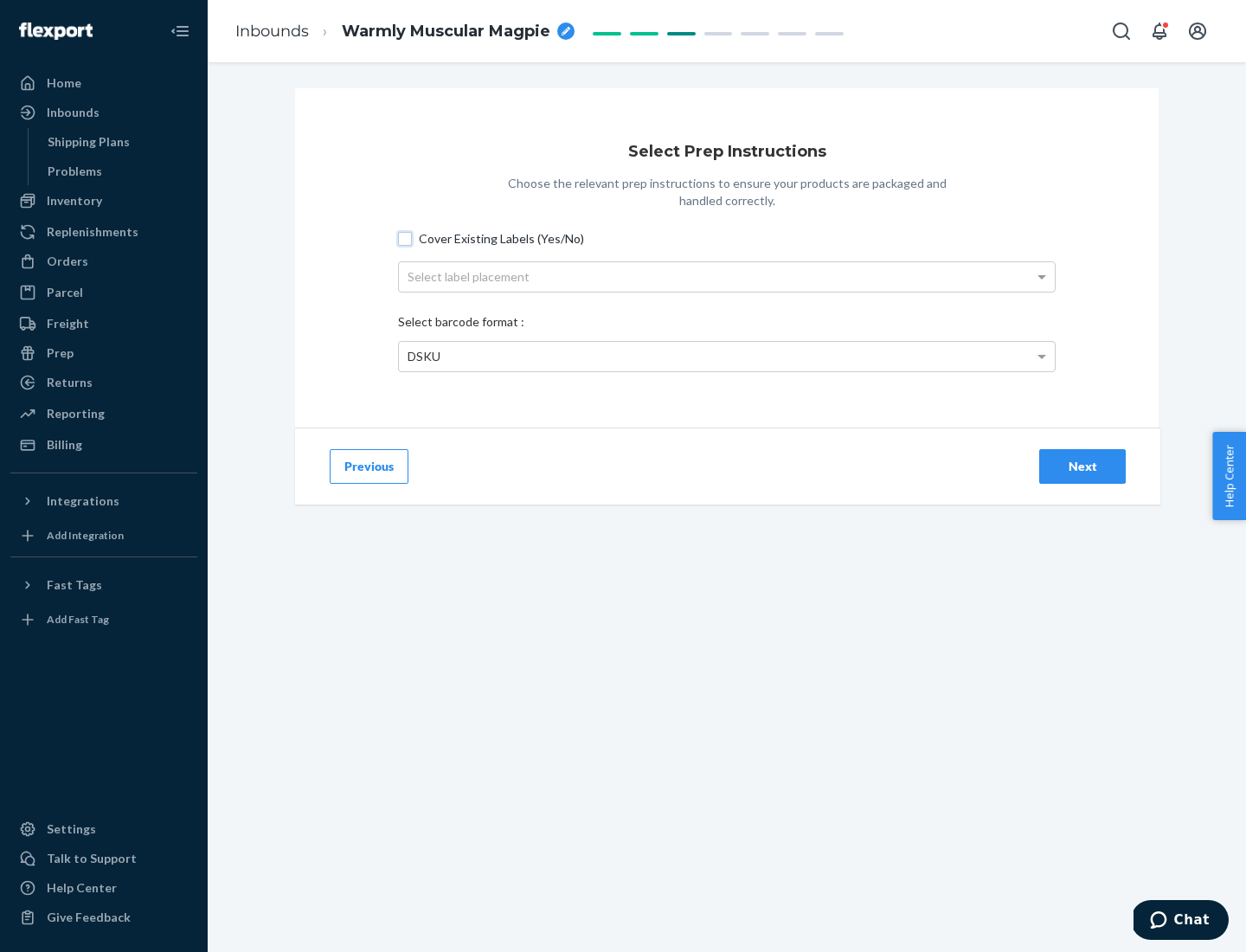
click at [405, 238] on input "Cover Existing Labels (Yes/No)" at bounding box center [405, 239] width 14 height 14
checkbox input "true"
click at [726, 276] on div "Select label placement" at bounding box center [727, 276] width 656 height 29
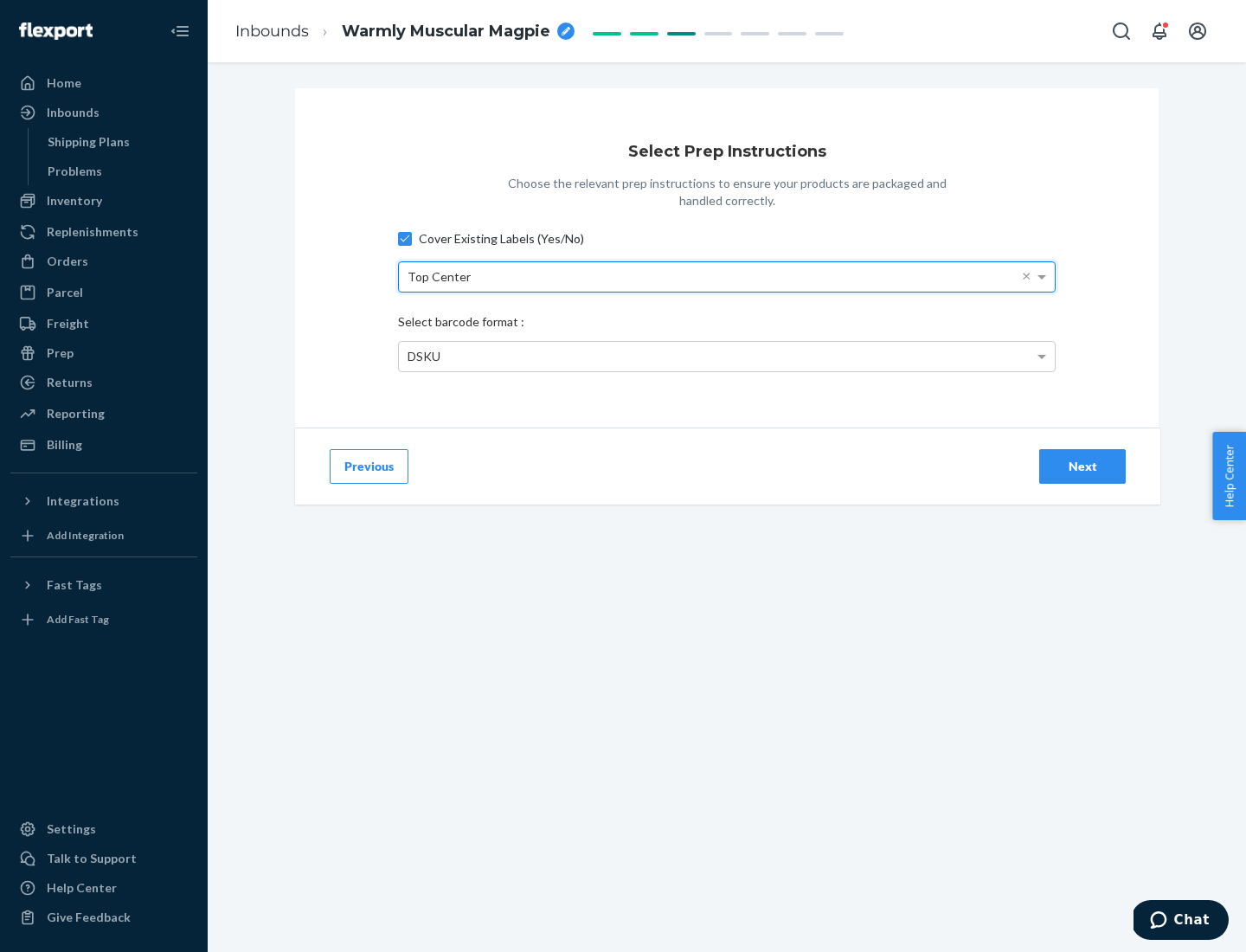
click at [726, 356] on div "DSKU" at bounding box center [727, 356] width 656 height 29
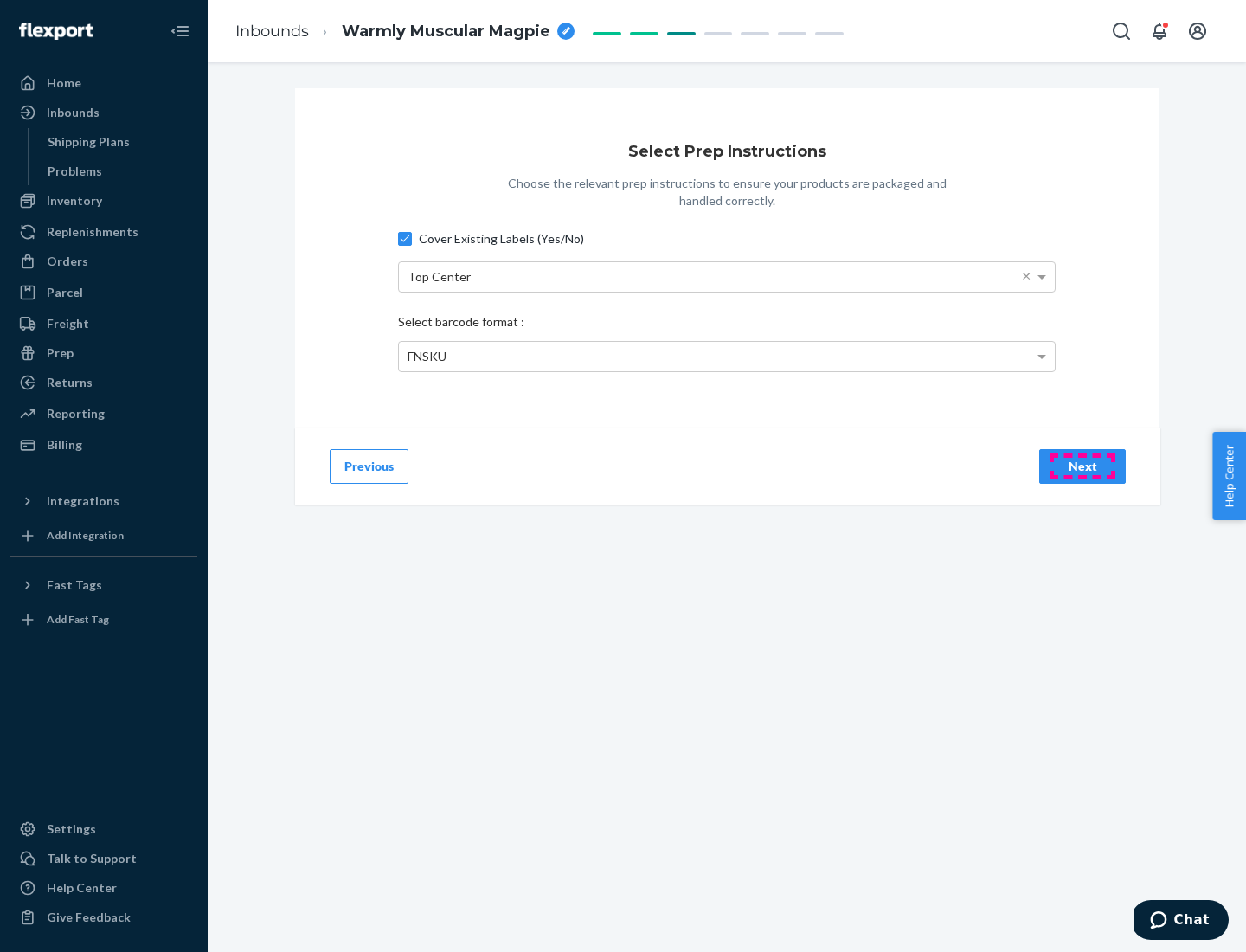
click at [1082, 466] on div "Next" at bounding box center [1082, 467] width 57 height 17
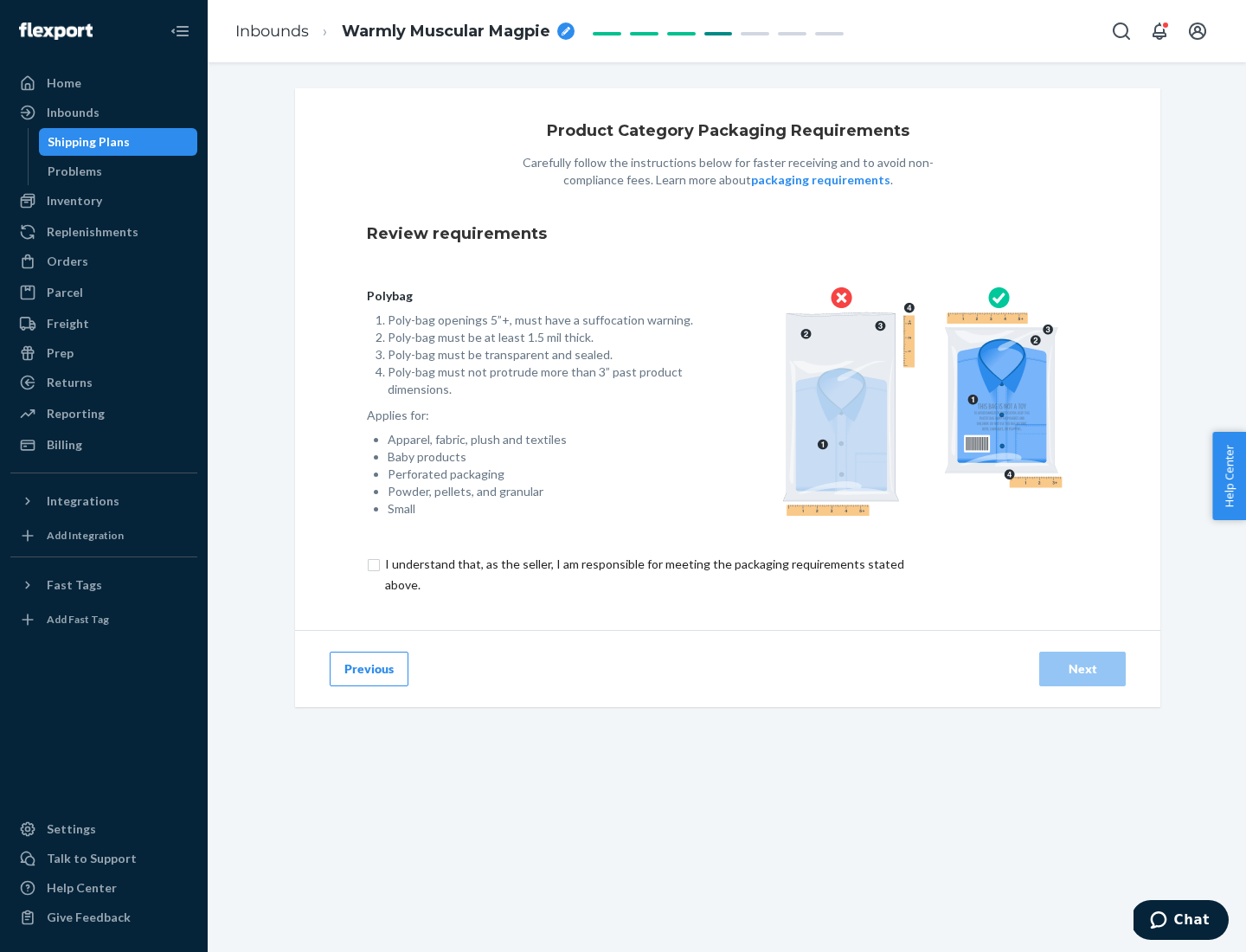
click at [643, 574] on input "checkbox" at bounding box center [654, 575] width 576 height 42
checkbox input "true"
click at [1082, 668] on div "Next" at bounding box center [1082, 668] width 57 height 17
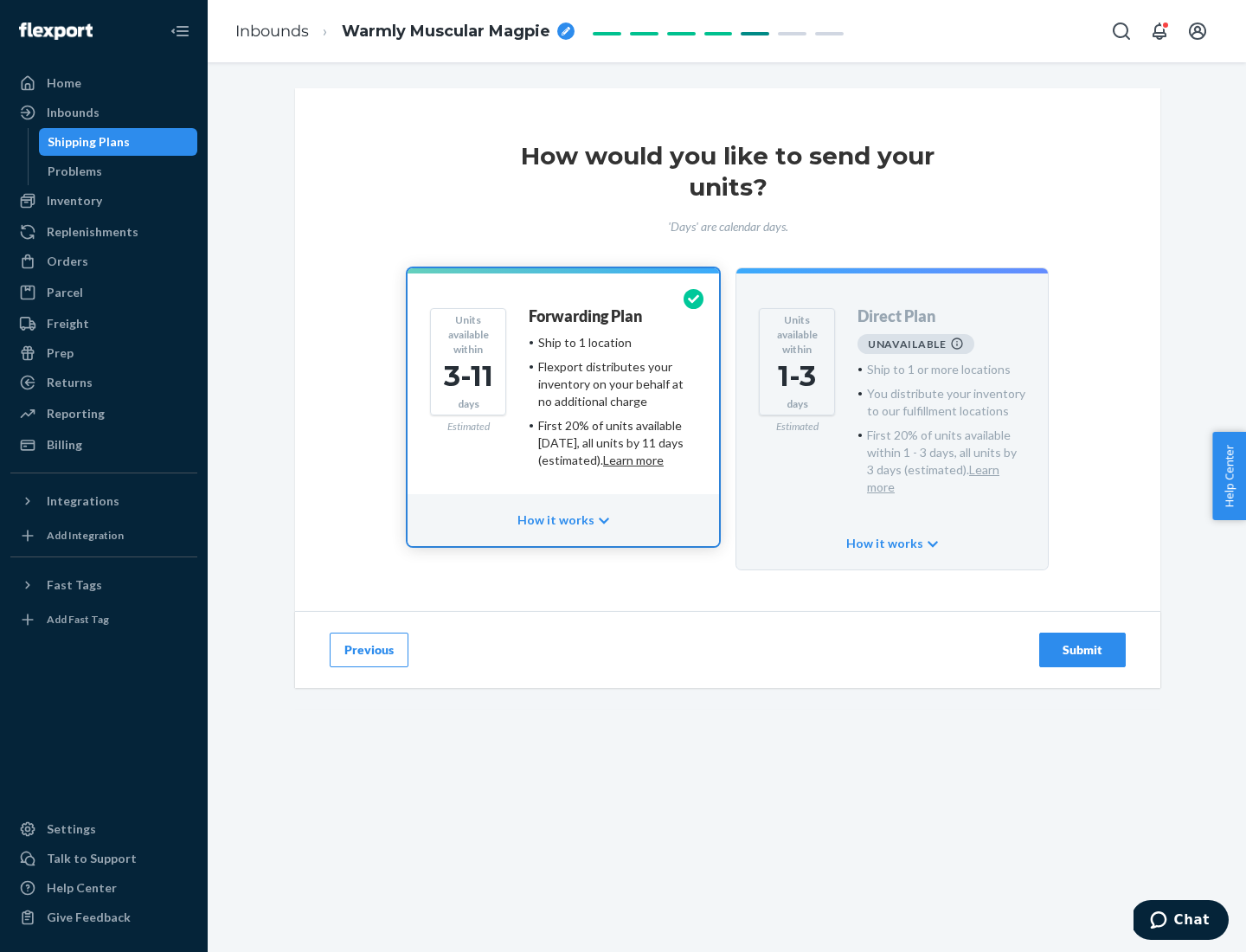
click at [587, 316] on h4 "Forwarding Plan" at bounding box center [585, 317] width 114 height 17
click at [1082, 641] on div "Submit" at bounding box center [1082, 650] width 57 height 17
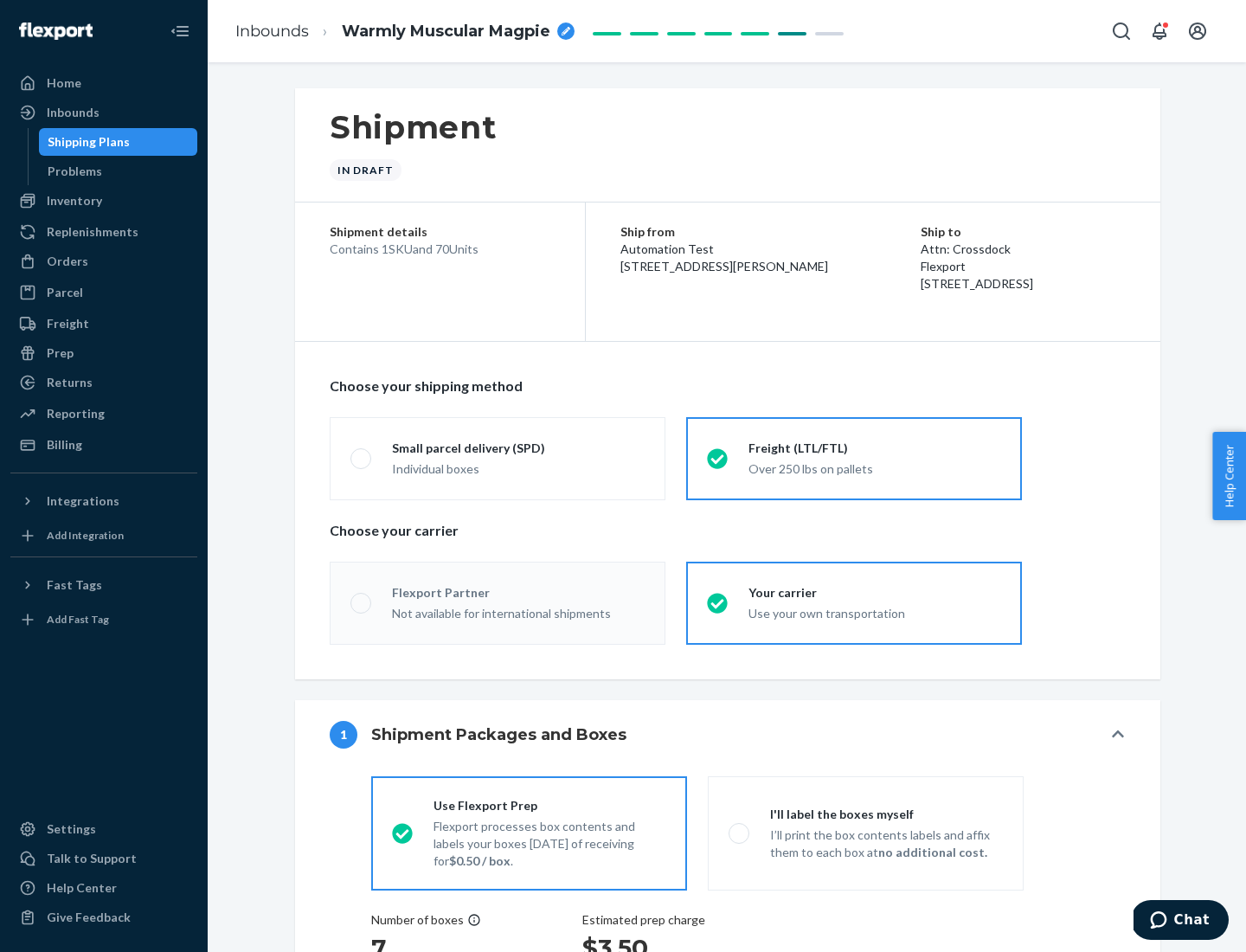
radio input "true"
radio input "false"
radio input "true"
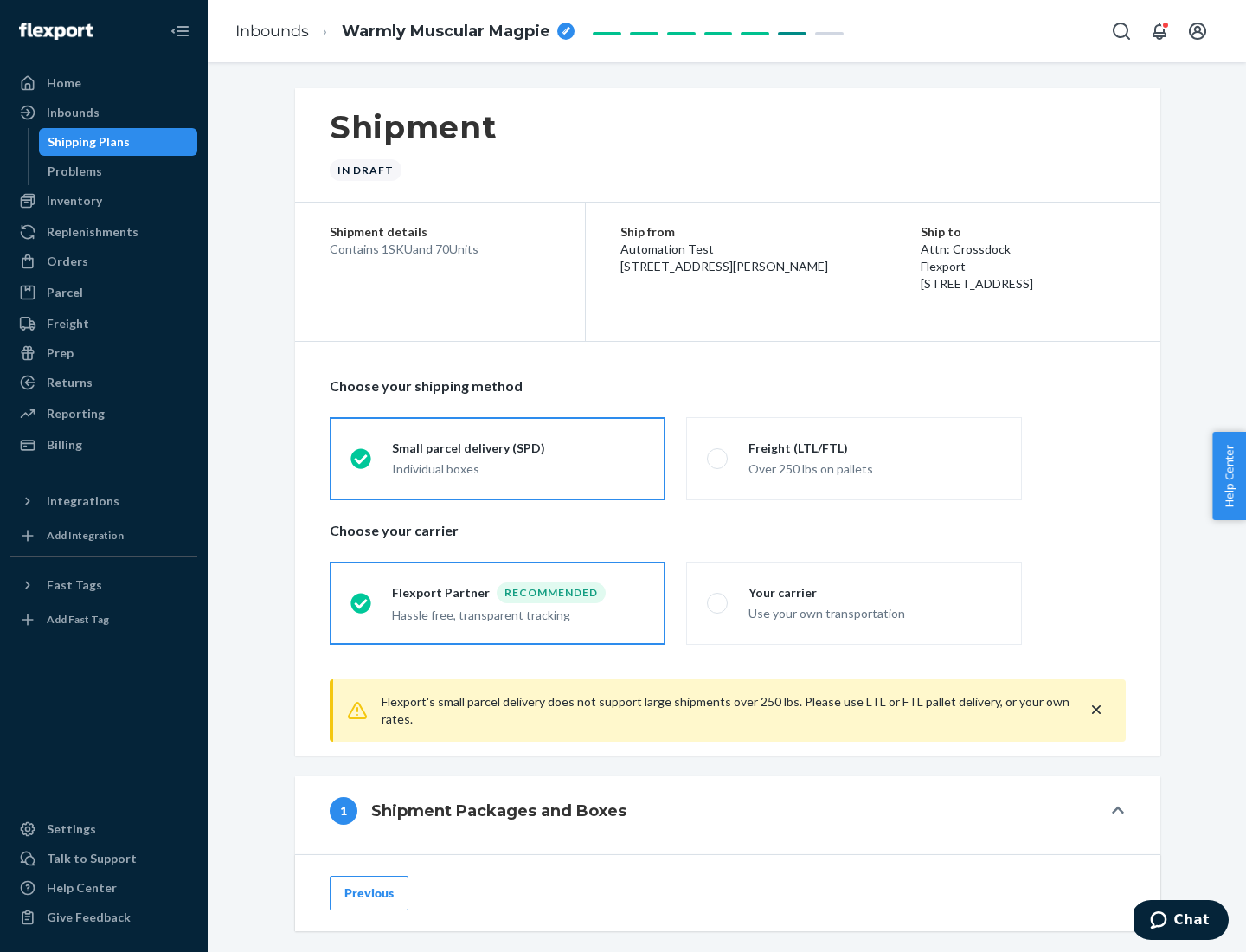
click at [519, 467] on div "Individual boxes" at bounding box center [518, 468] width 252 height 17
click at [361, 464] on input "Small parcel delivery (SPD) Individual boxes" at bounding box center [357, 458] width 11 height 11
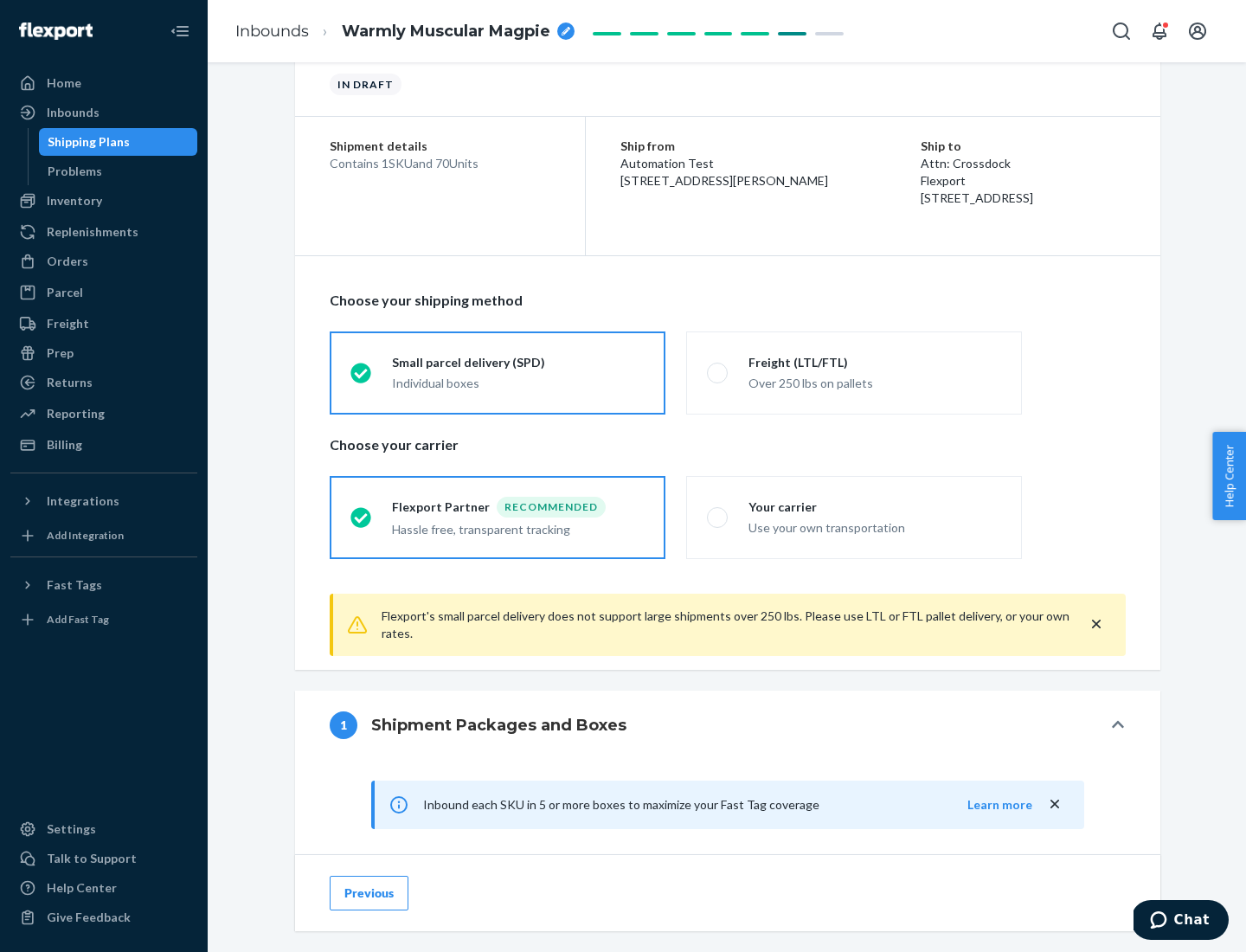
click at [874, 506] on div "Your carrier" at bounding box center [874, 507] width 252 height 17
click at [718, 511] on input "Your carrier Use your own transportation" at bounding box center [712, 517] width 11 height 11
radio input "true"
radio input "false"
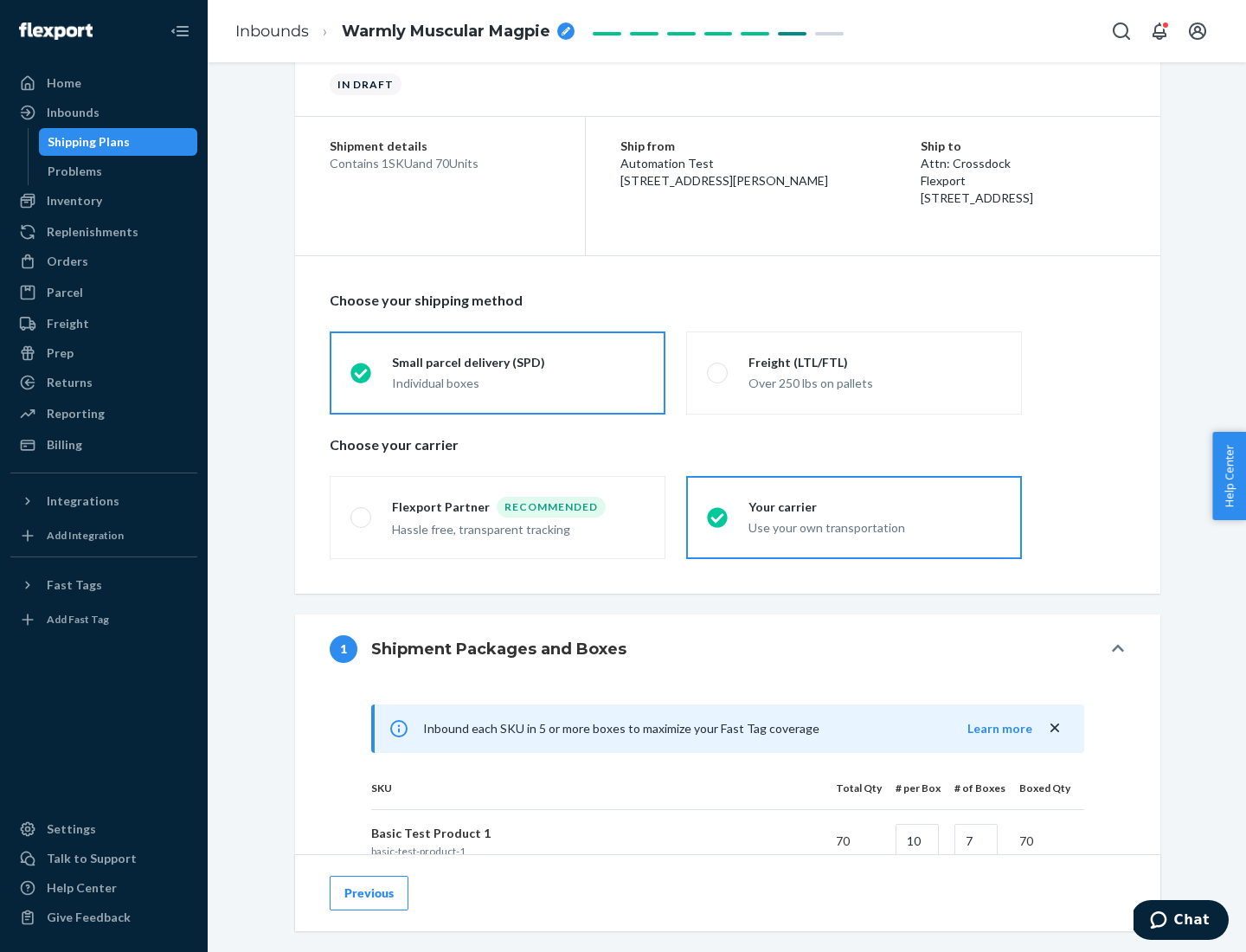
scroll to position [420, 0]
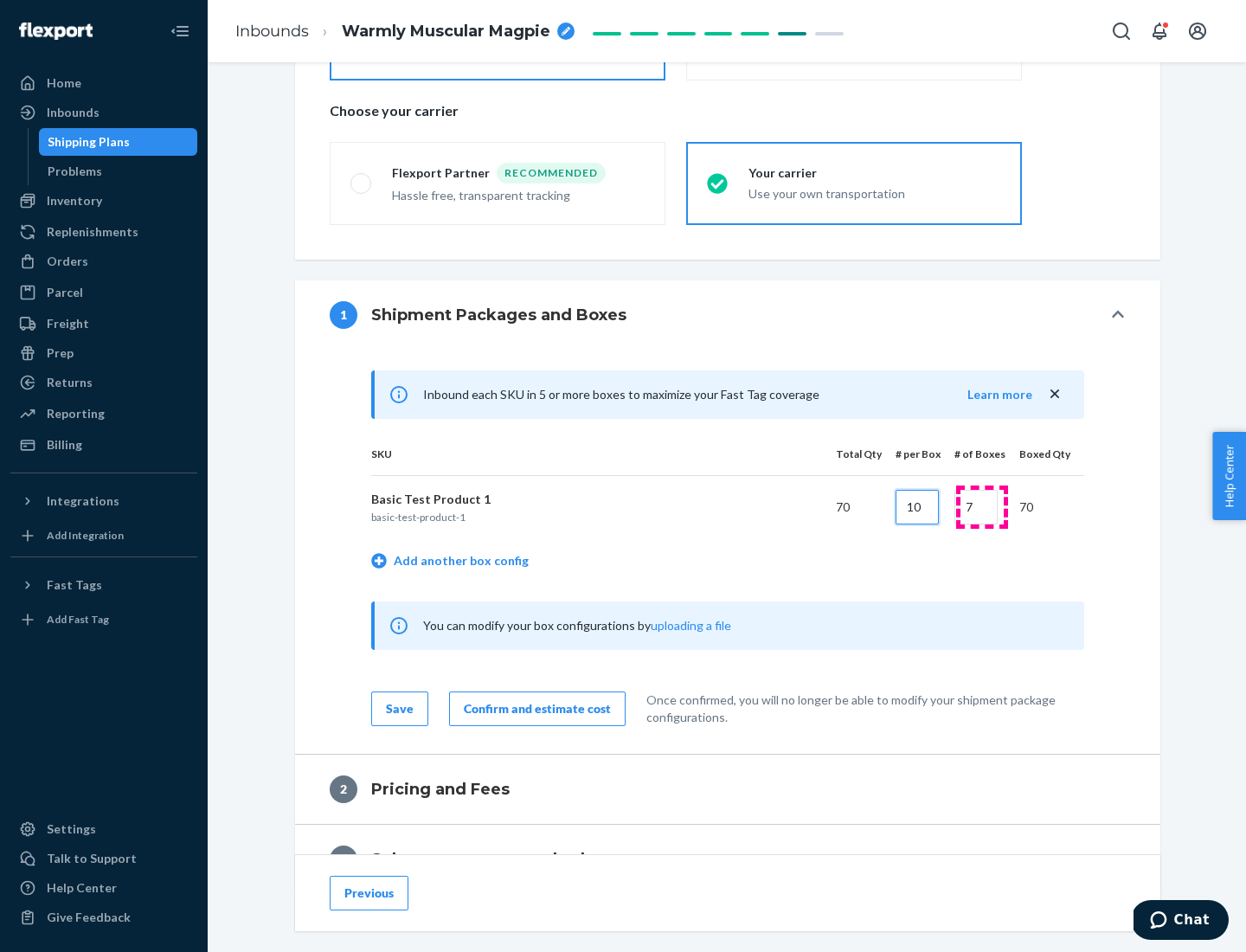
type input "10"
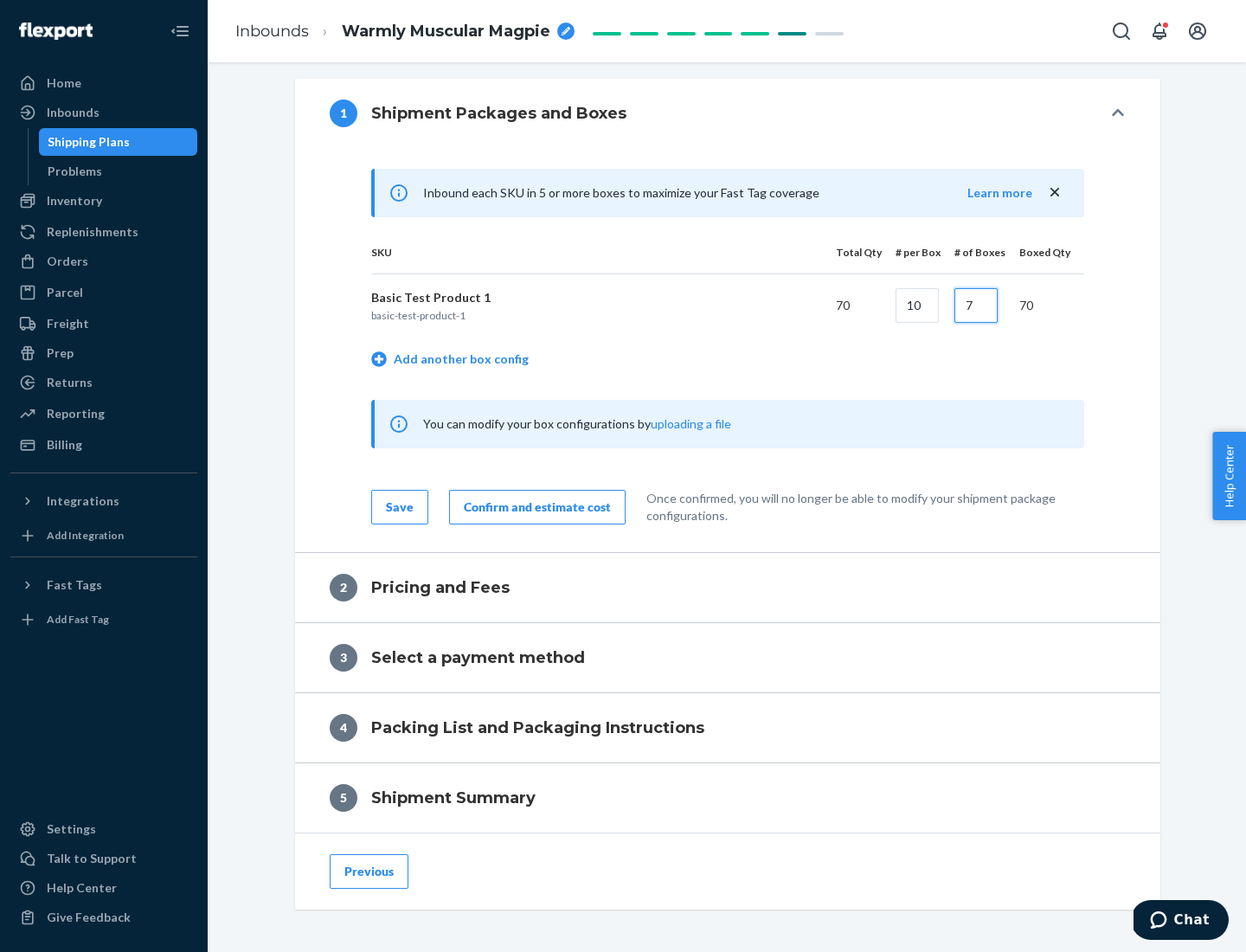
type input "7"
click at [534, 506] on div "Confirm and estimate cost" at bounding box center [537, 507] width 147 height 17
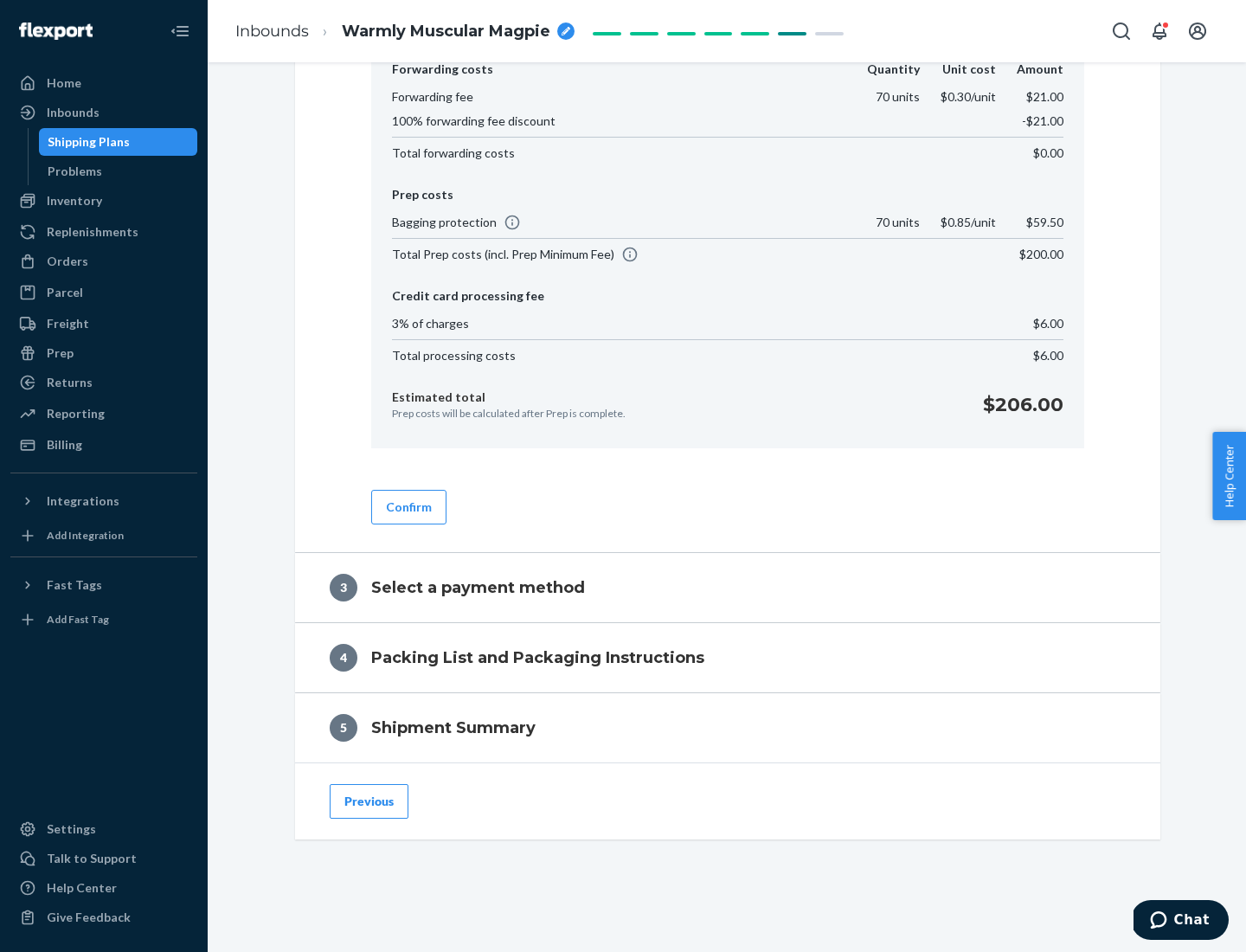
click at [408, 506] on button "Confirm" at bounding box center [408, 506] width 75 height 34
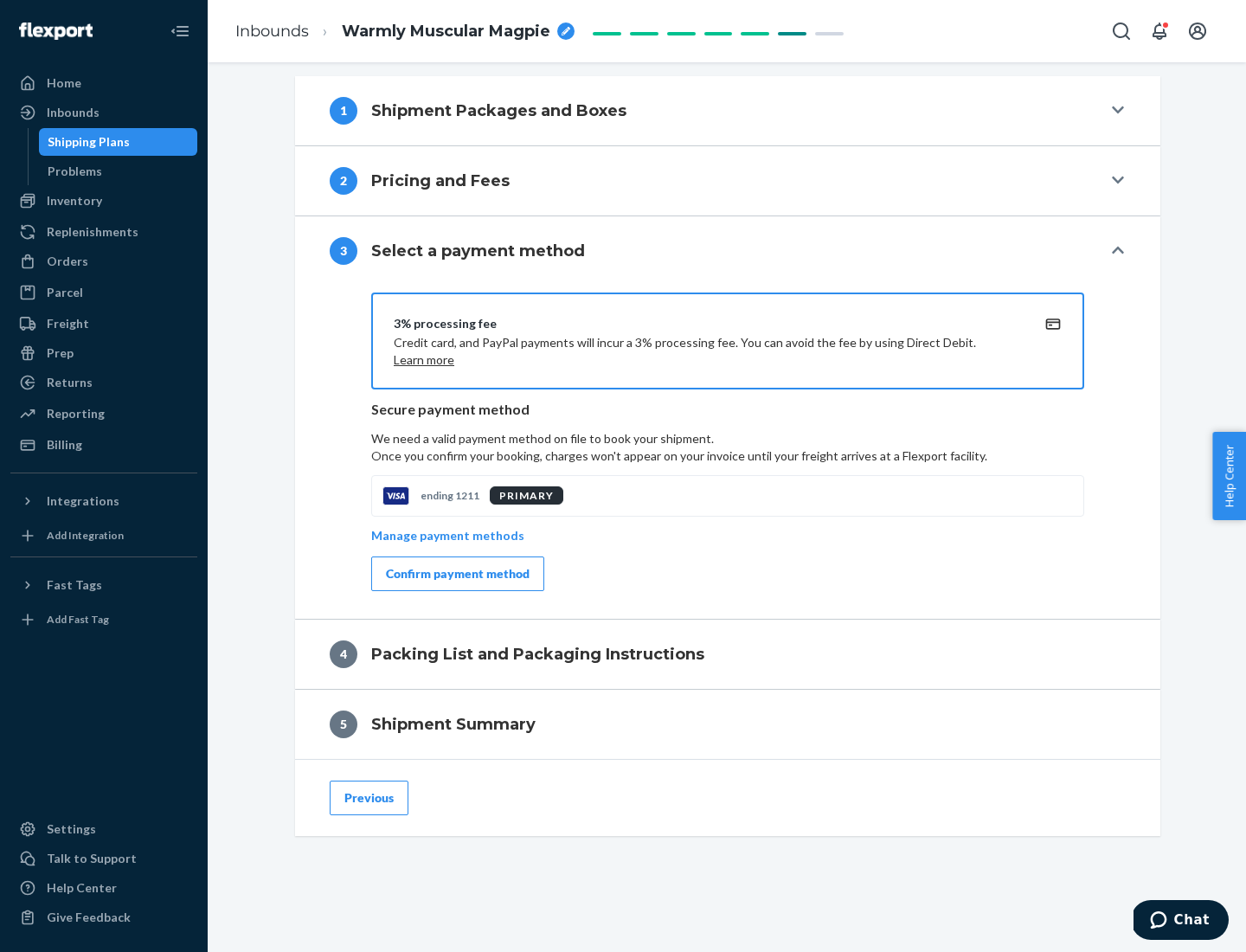
scroll to position [624, 0]
click at [456, 574] on div "Confirm payment method" at bounding box center [457, 574] width 143 height 17
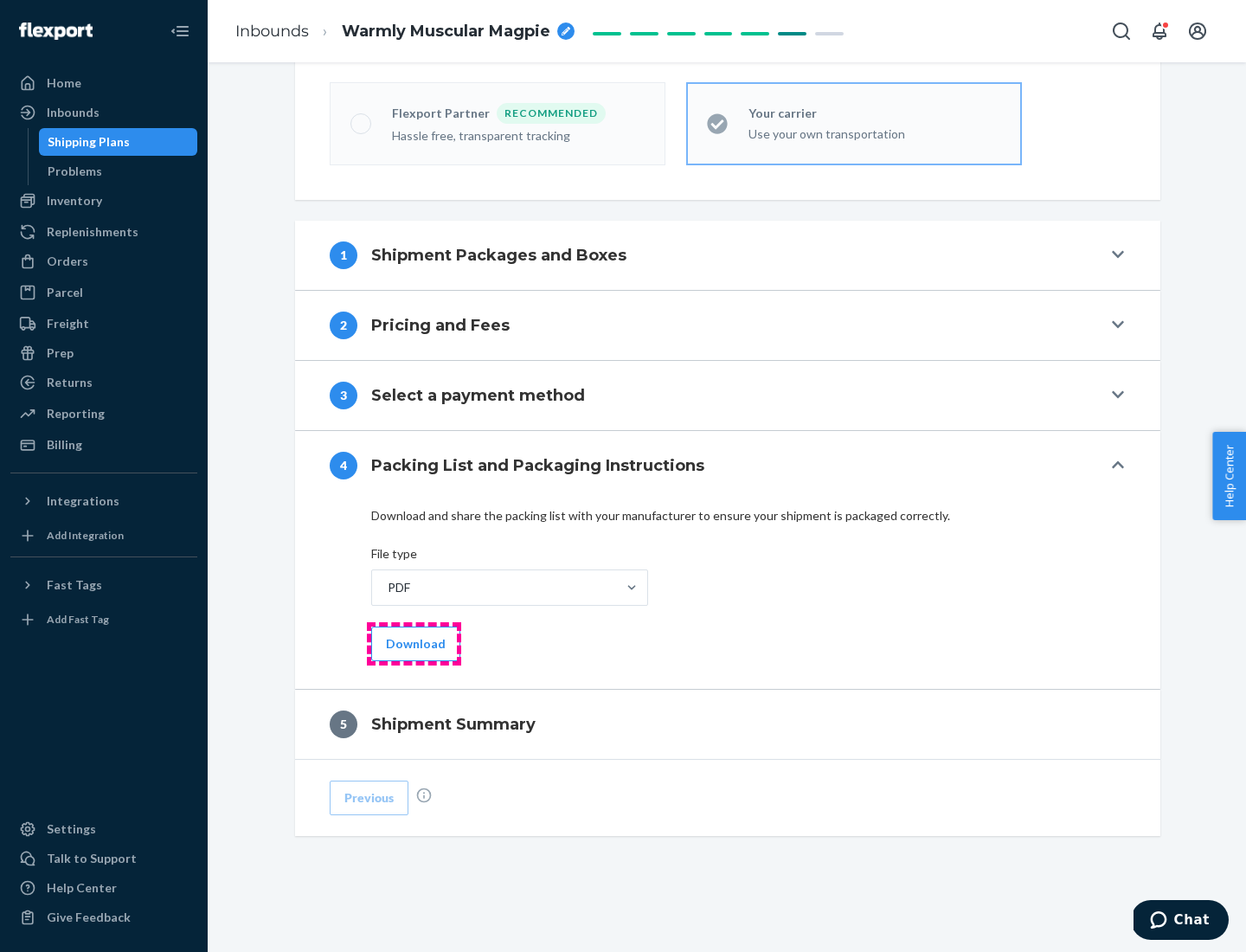
click at [413, 643] on button "Download" at bounding box center [415, 644] width 89 height 34
